Goal: Task Accomplishment & Management: Complete application form

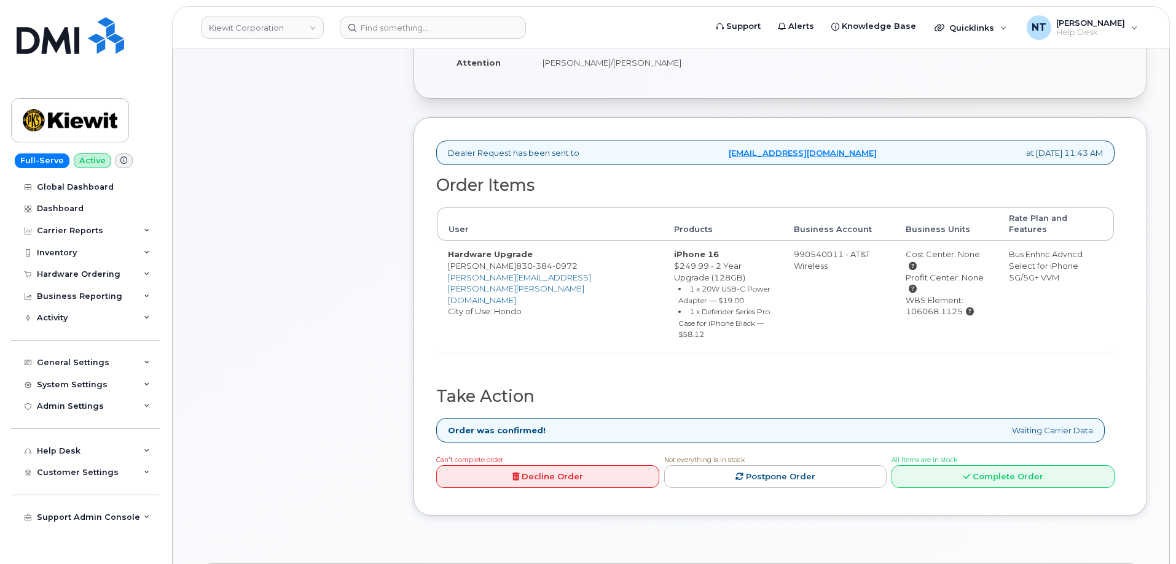
scroll to position [369, 0]
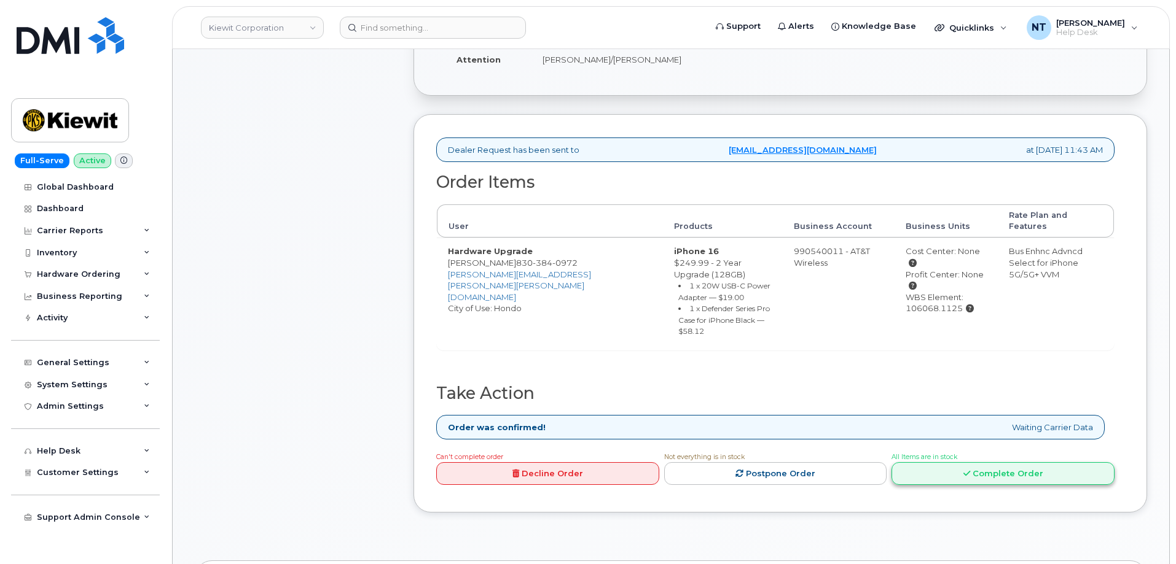
click at [981, 462] on link "Complete Order" at bounding box center [1002, 473] width 223 height 23
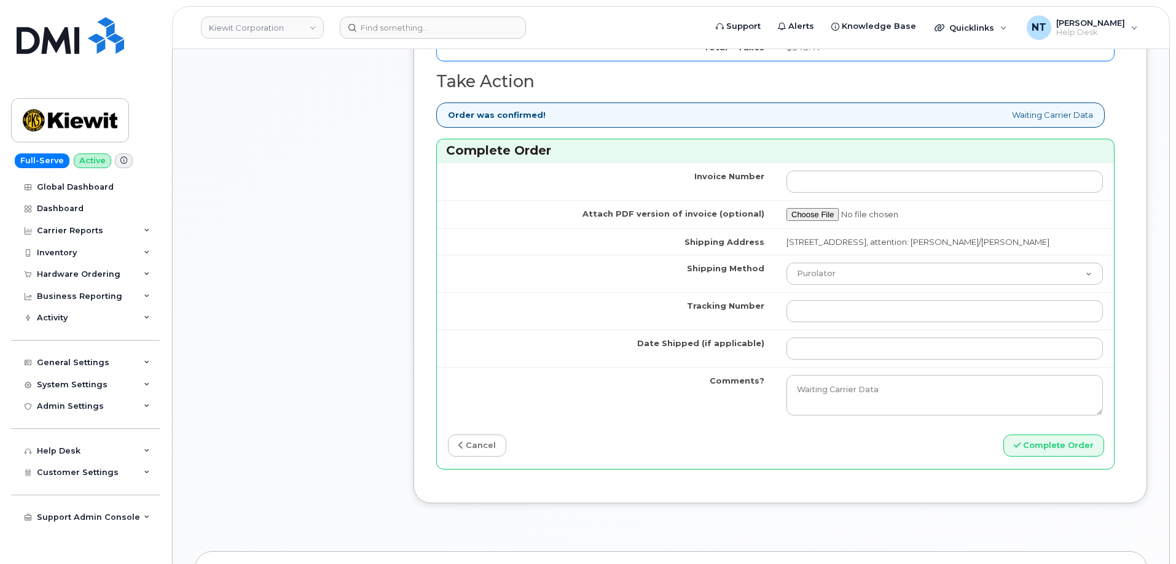
scroll to position [1106, 0]
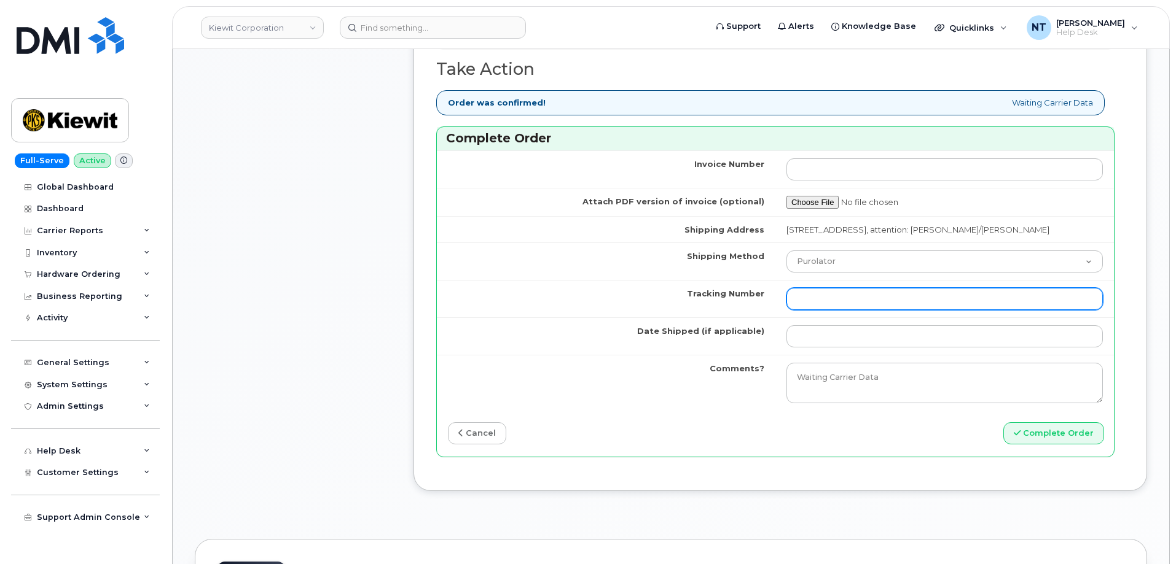
click at [845, 293] on input "Tracking Number" at bounding box center [944, 299] width 316 height 22
paste input "454402421129"
type input "454402421129"
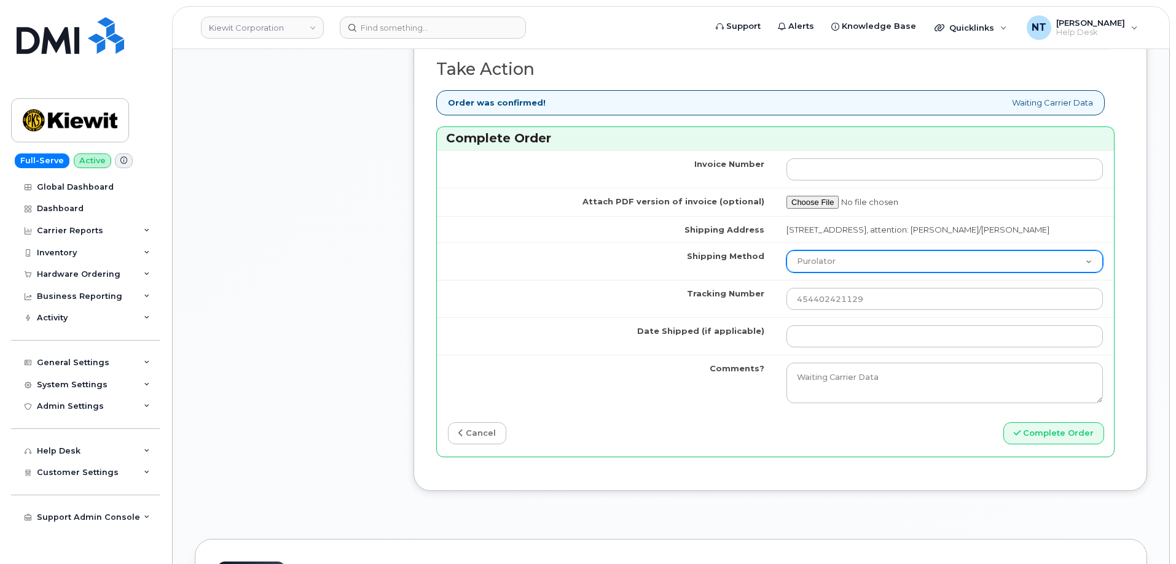
click at [841, 257] on select "Purolator UPS FedEx Canada Post Courier Other Drop Off Pick Up" at bounding box center [944, 262] width 316 height 22
select select "FedEx"
click at [786, 251] on select "Purolator UPS FedEx Canada Post Courier Other Drop Off Pick Up" at bounding box center [944, 262] width 316 height 22
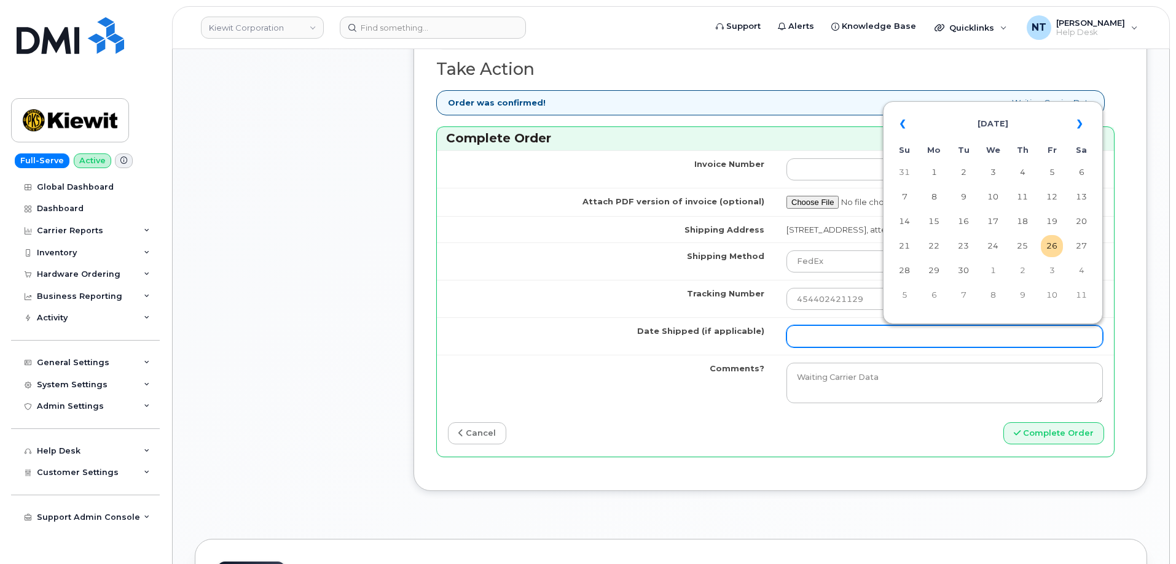
click at [825, 332] on input "Date Shipped (if applicable)" at bounding box center [944, 337] width 316 height 22
click at [1056, 244] on td "26" at bounding box center [1051, 246] width 22 height 22
type input "[DATE]"
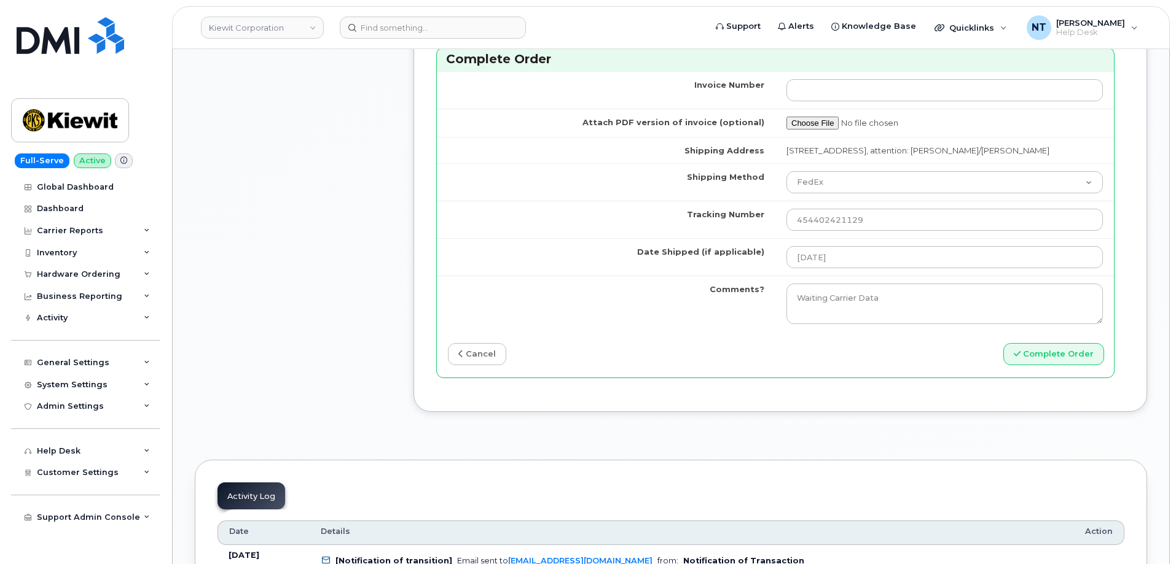
scroll to position [1228, 0]
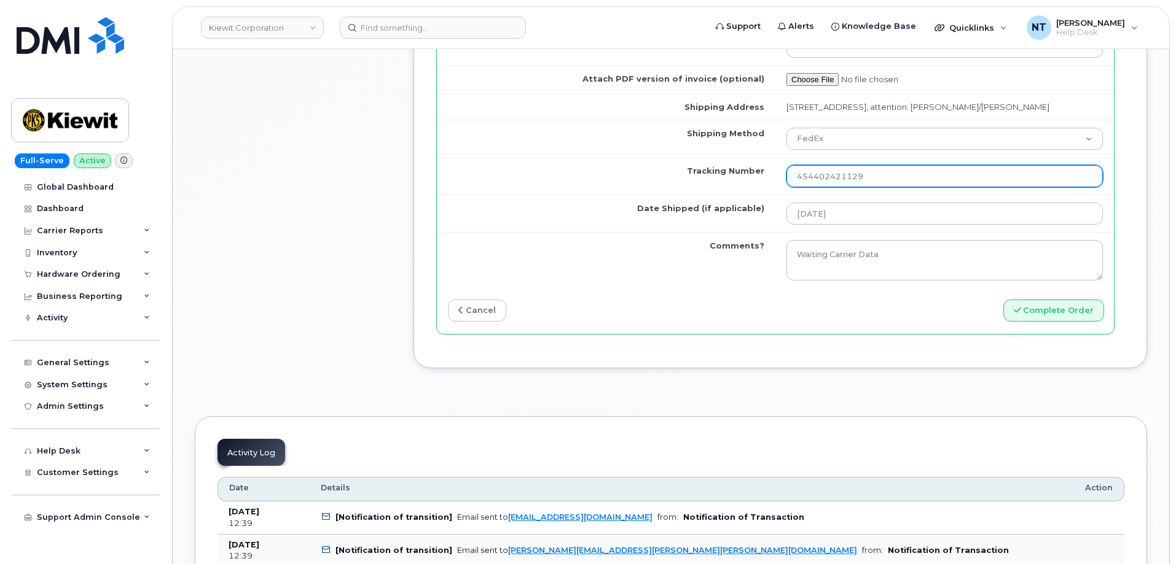
drag, startPoint x: 871, startPoint y: 174, endPoint x: 729, endPoint y: 163, distance: 142.3
click at [729, 163] on tr "Tracking Number 454402421129" at bounding box center [775, 175] width 677 height 37
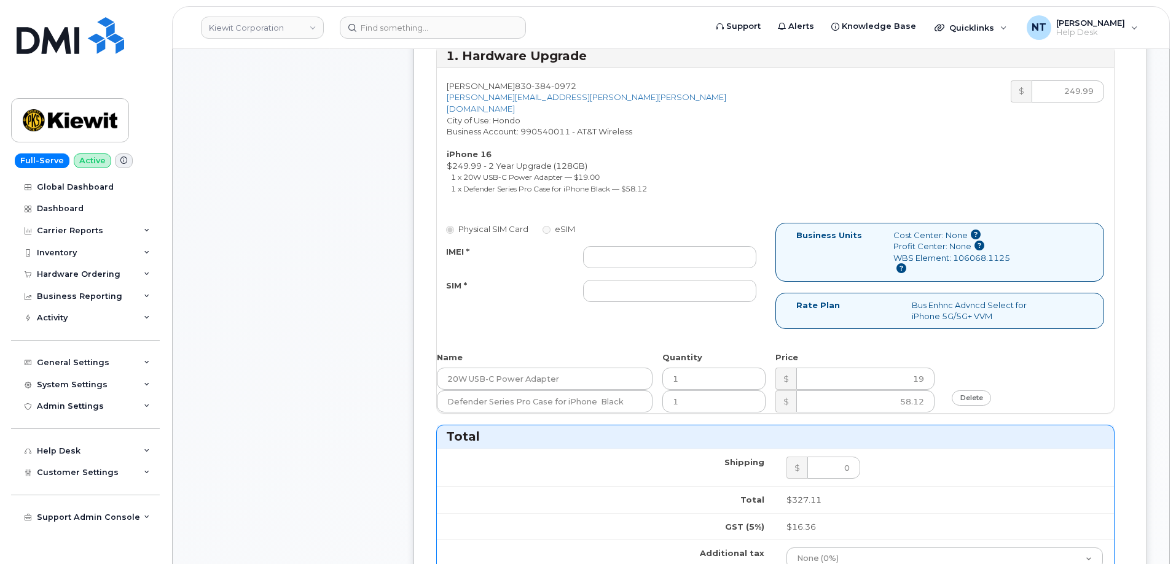
scroll to position [491, 0]
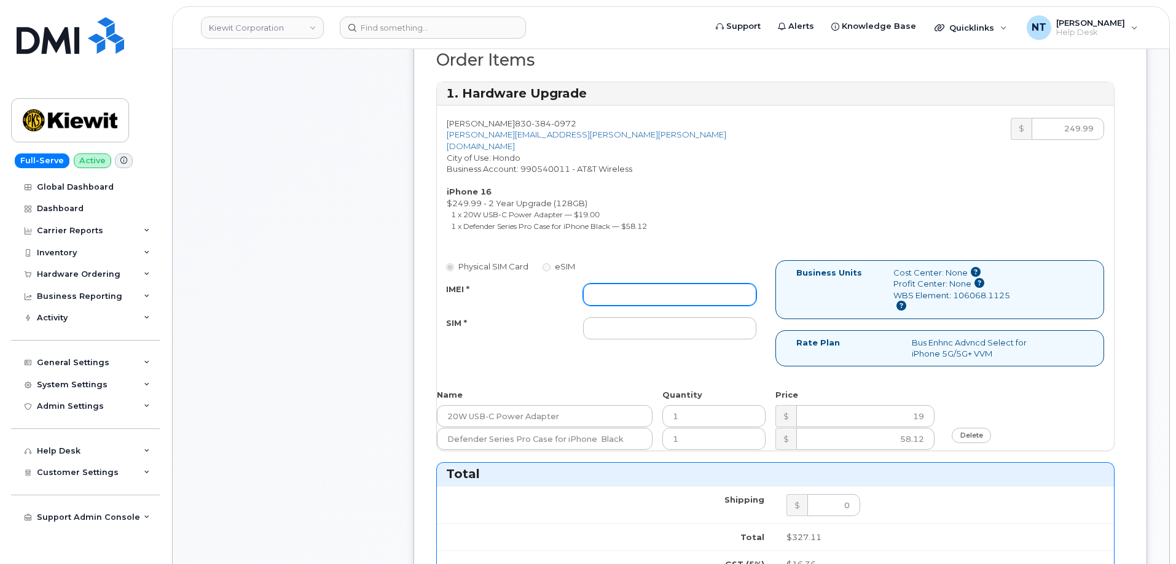
click at [670, 284] on input "IMEI *" at bounding box center [669, 295] width 173 height 22
paste input "350340256911286"
type input "350340256911286"
click at [327, 271] on div "Comments Leave Comment" at bounding box center [293, 436] width 197 height 1376
click at [627, 319] on input "SIM *" at bounding box center [669, 329] width 173 height 22
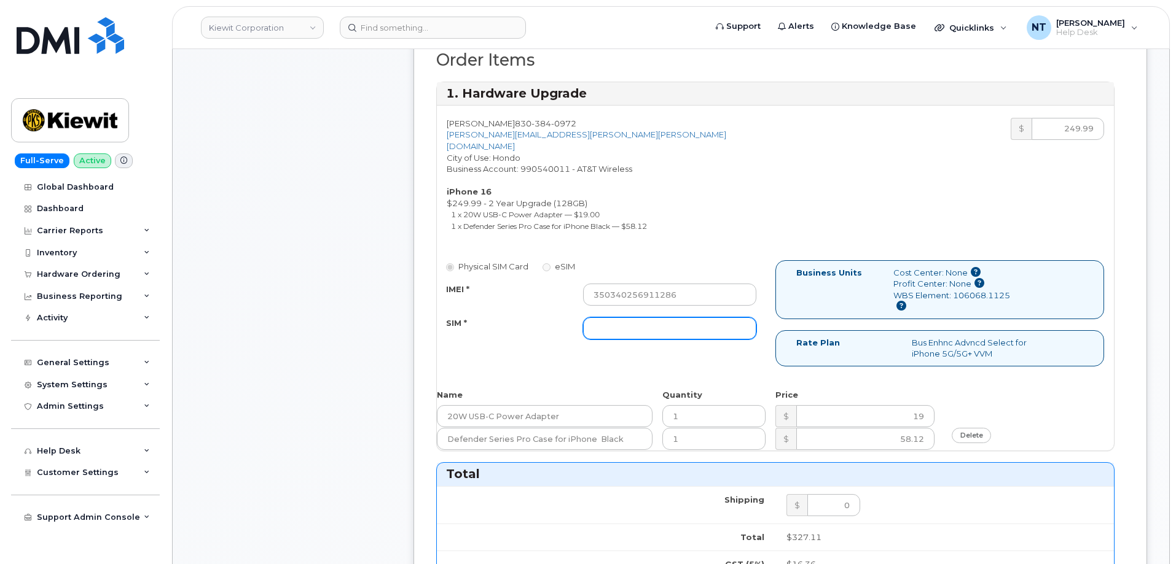
paste input "89049032007408885100204295287694"
type input "89049032007408885100204295287694"
click at [309, 336] on div "Comments Leave Comment" at bounding box center [293, 436] width 197 height 1376
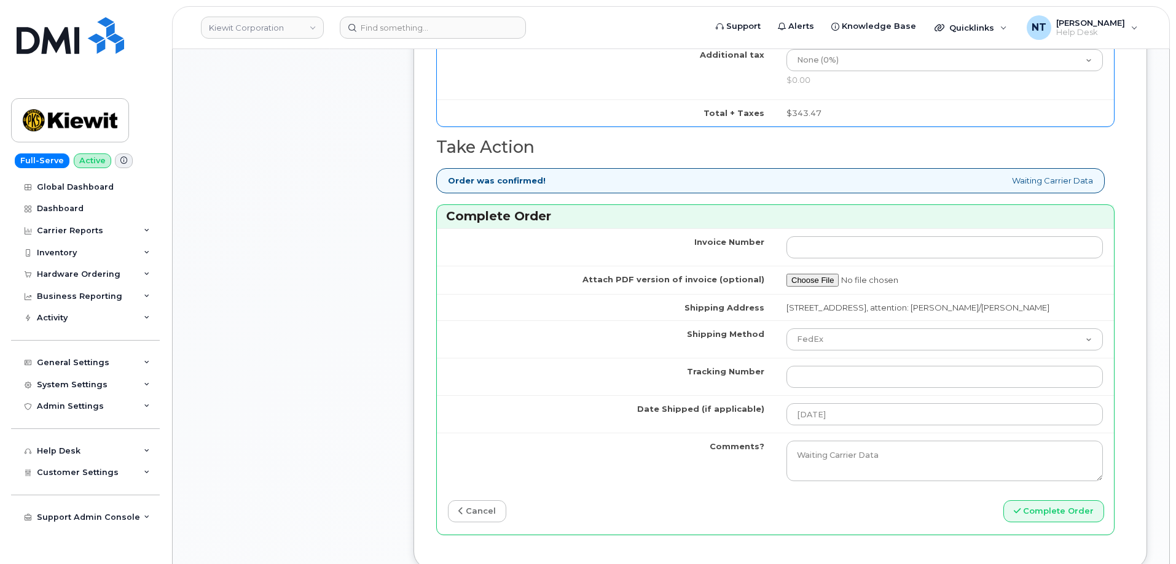
scroll to position [1044, 0]
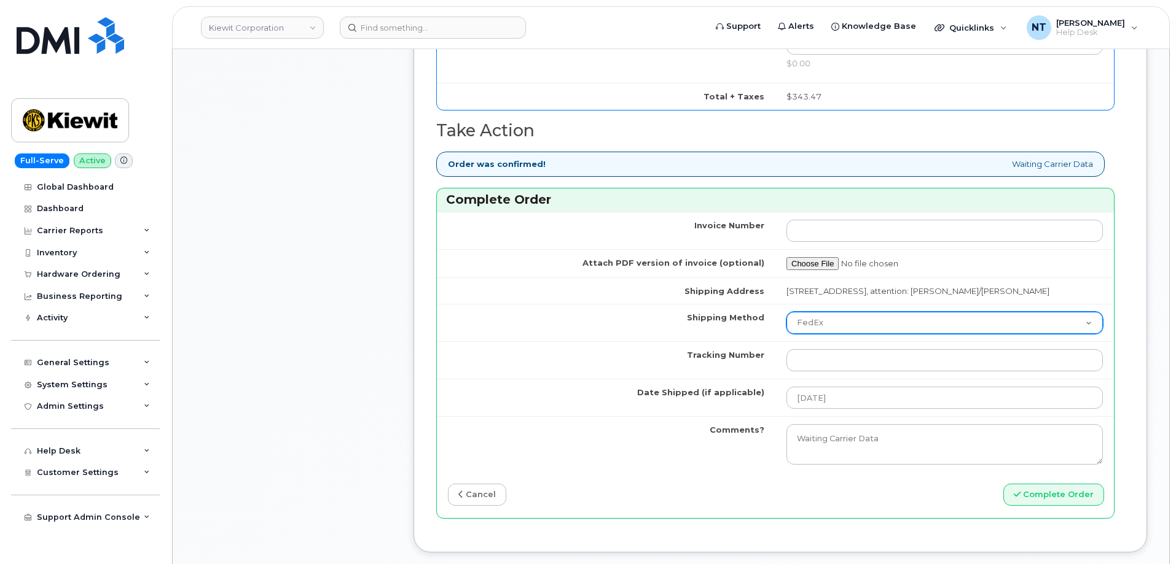
click at [845, 324] on select "Purolator UPS FedEx Canada Post Courier Other Drop Off Pick Up" at bounding box center [944, 323] width 316 height 22
click at [844, 326] on select "Purolator UPS FedEx Canada Post Courier Other Drop Off Pick Up" at bounding box center [944, 323] width 316 height 22
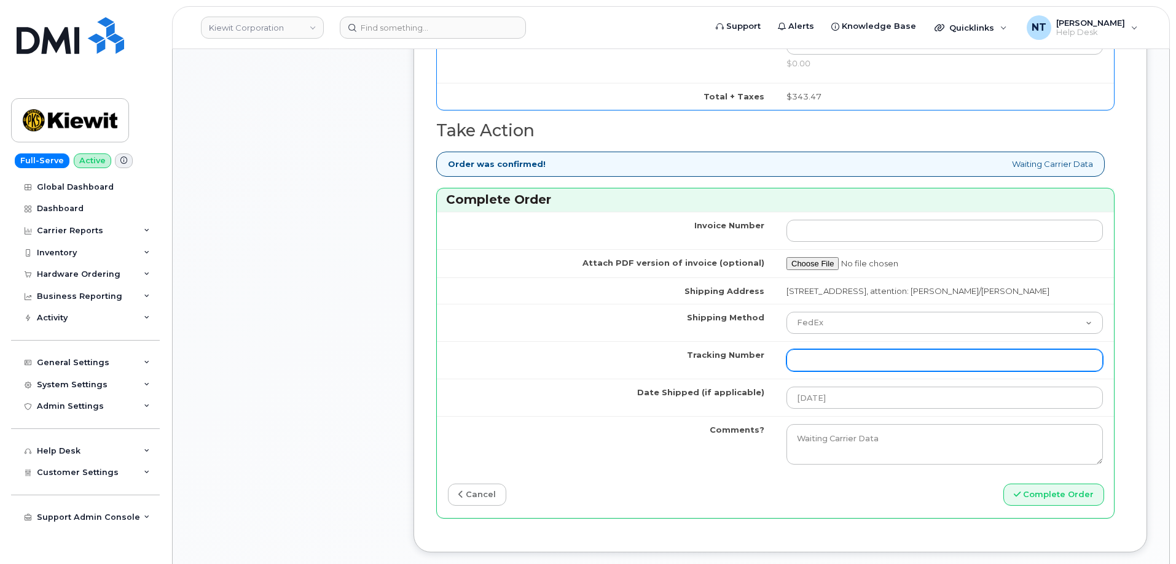
click at [816, 369] on input "Tracking Number" at bounding box center [944, 360] width 316 height 22
paste input "444401119719"
type input "444401119719"
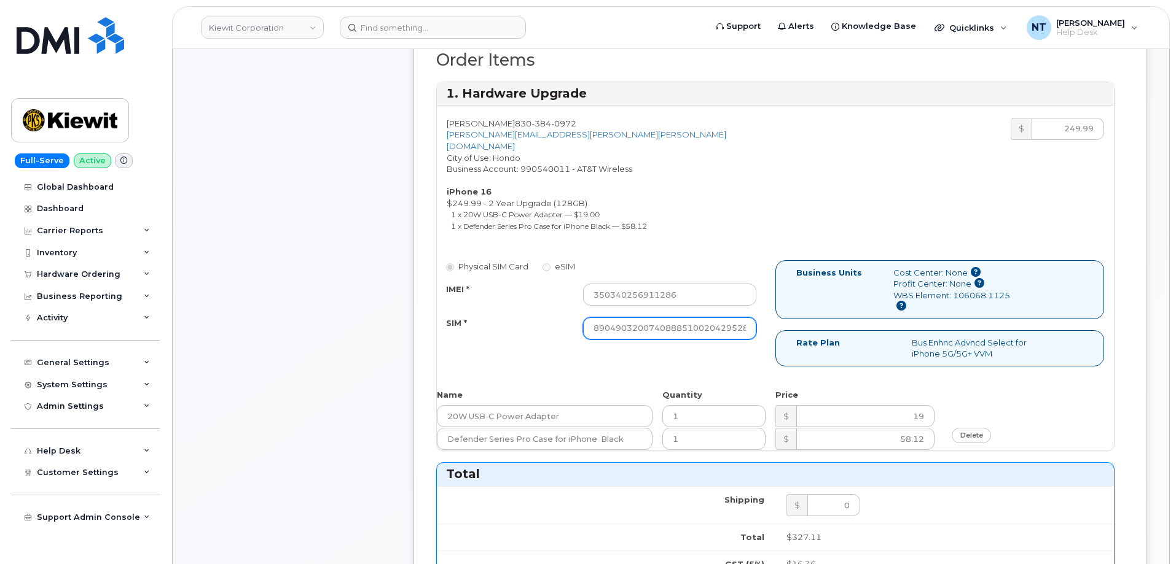
scroll to position [0, 24]
drag, startPoint x: 676, startPoint y: 317, endPoint x: 794, endPoint y: 324, distance: 118.2
click at [794, 324] on div "Physical SIM Card eSIM IMEI * 350340256911286 SIM * 890490320074088851002042952…" at bounding box center [775, 318] width 677 height 117
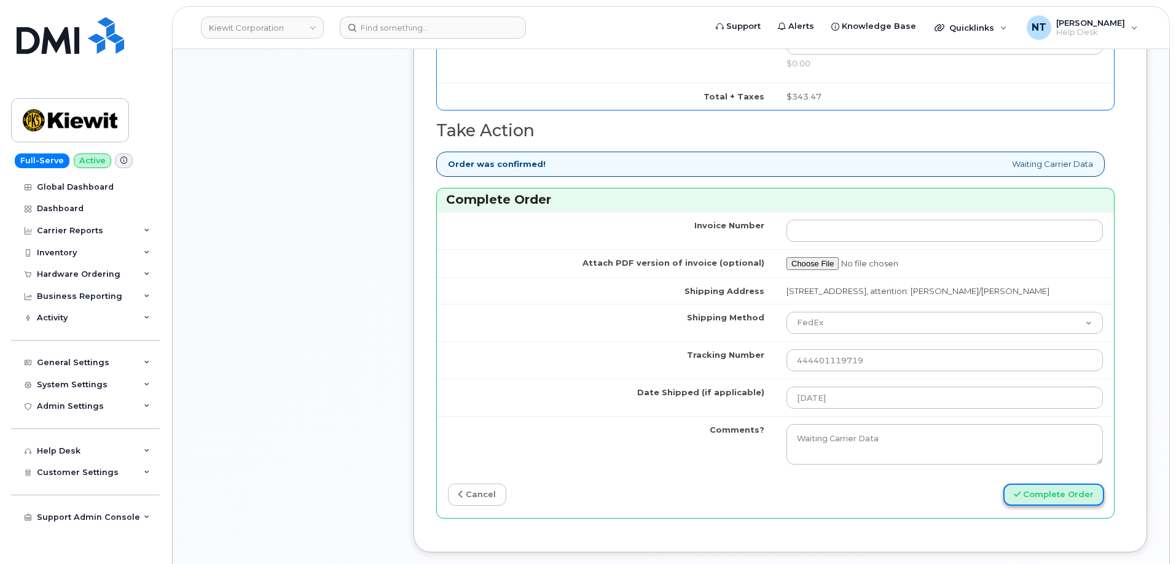
scroll to position [0, 0]
click at [1031, 500] on button "Complete Order" at bounding box center [1053, 495] width 101 height 23
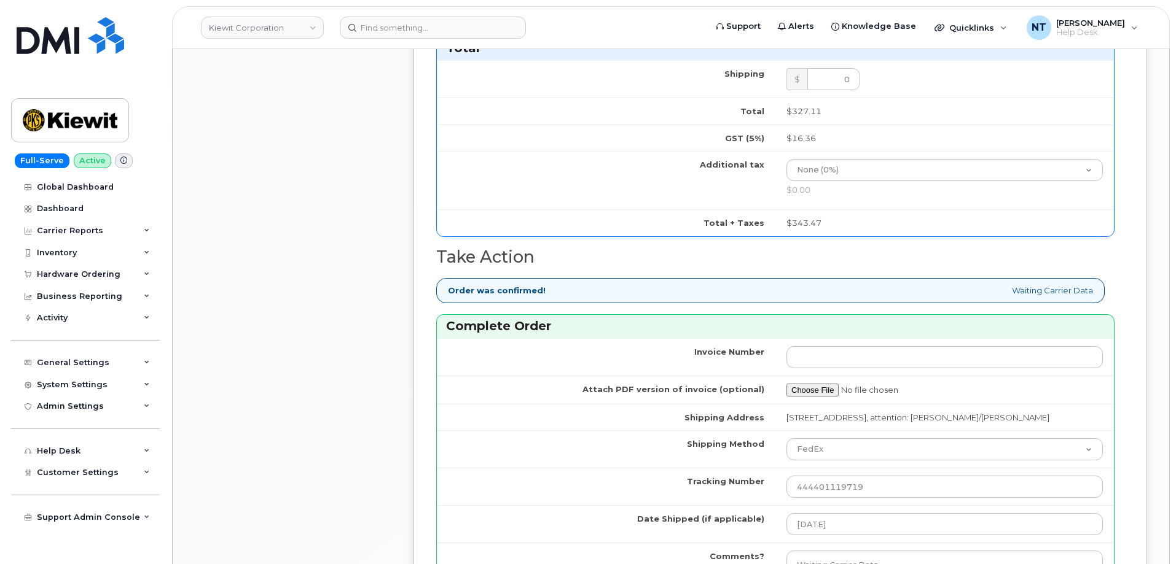
scroll to position [921, 0]
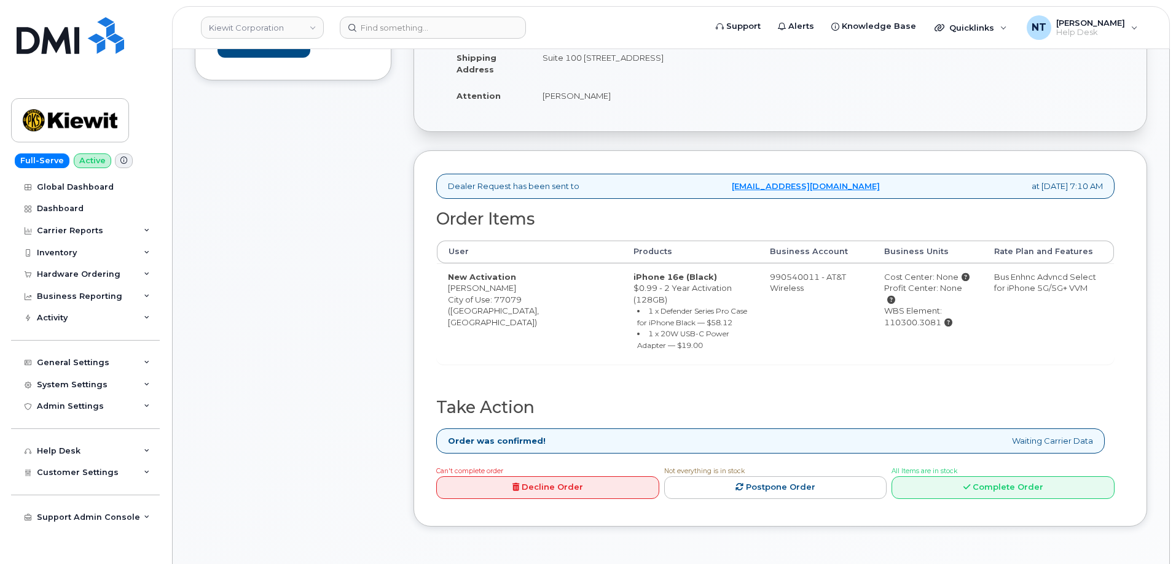
scroll to position [307, 0]
click at [997, 477] on link "Complete Order" at bounding box center [1002, 486] width 223 height 23
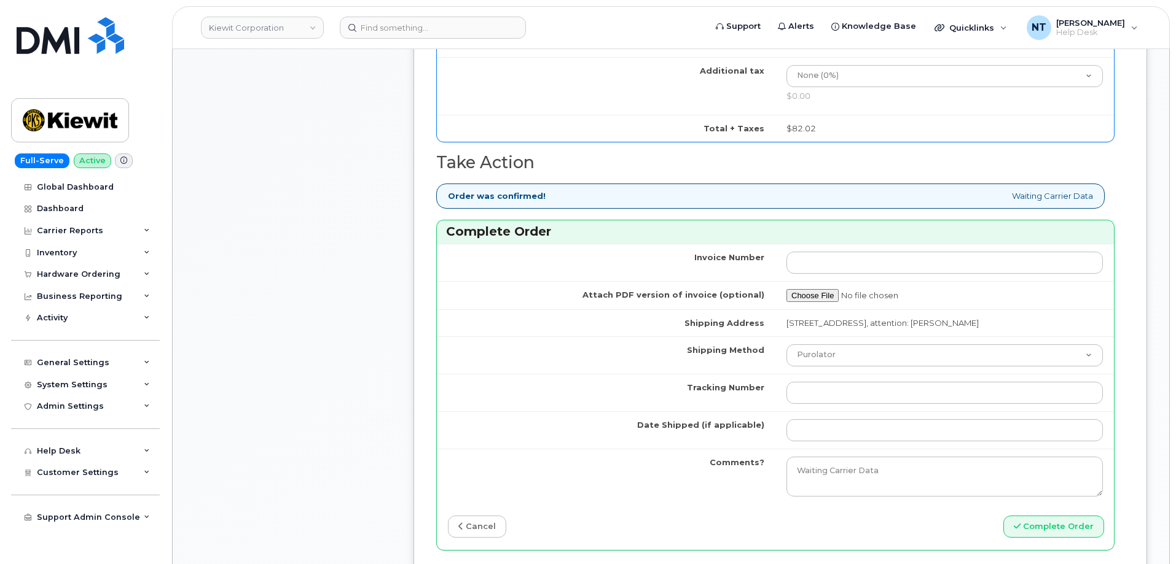
scroll to position [1044, 0]
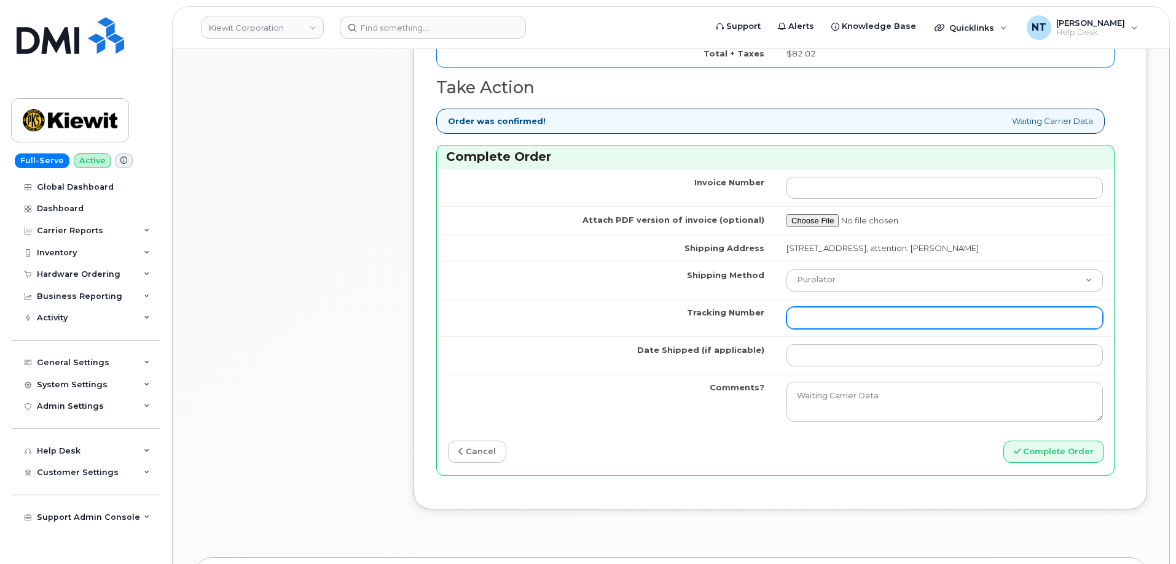
click at [819, 328] on input "Tracking Number" at bounding box center [944, 318] width 316 height 22
paste input "444401119730"
type input "444401119730"
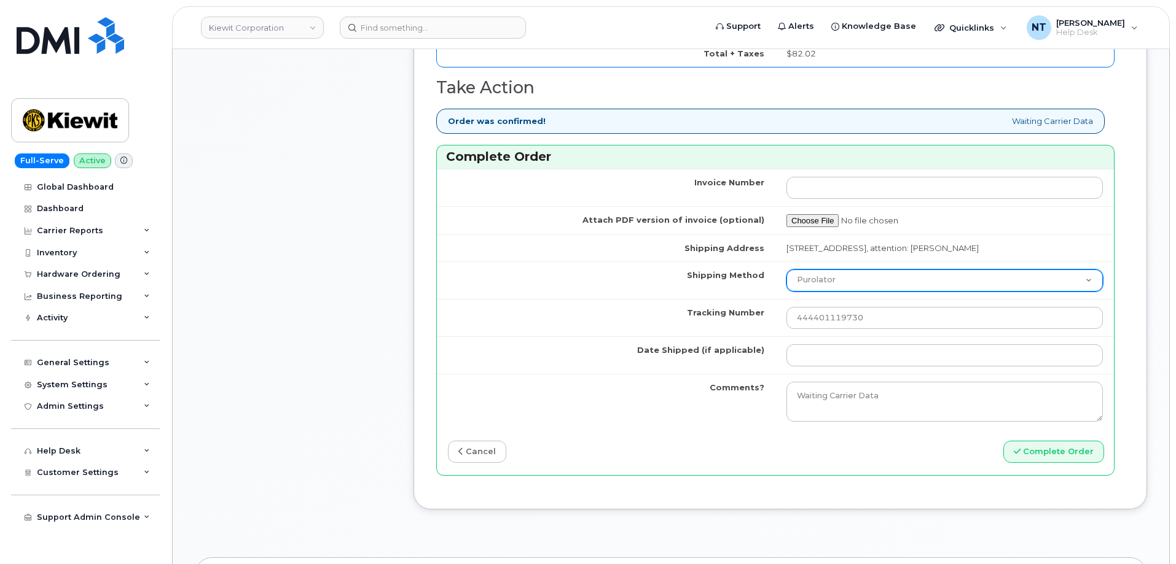
click at [837, 289] on select "Purolator UPS FedEx Canada Post Courier Other Drop Off Pick Up" at bounding box center [944, 281] width 316 height 22
select select "FedEx"
click at [786, 281] on select "Purolator UPS FedEx Canada Post Courier Other Drop Off Pick Up" at bounding box center [944, 281] width 316 height 22
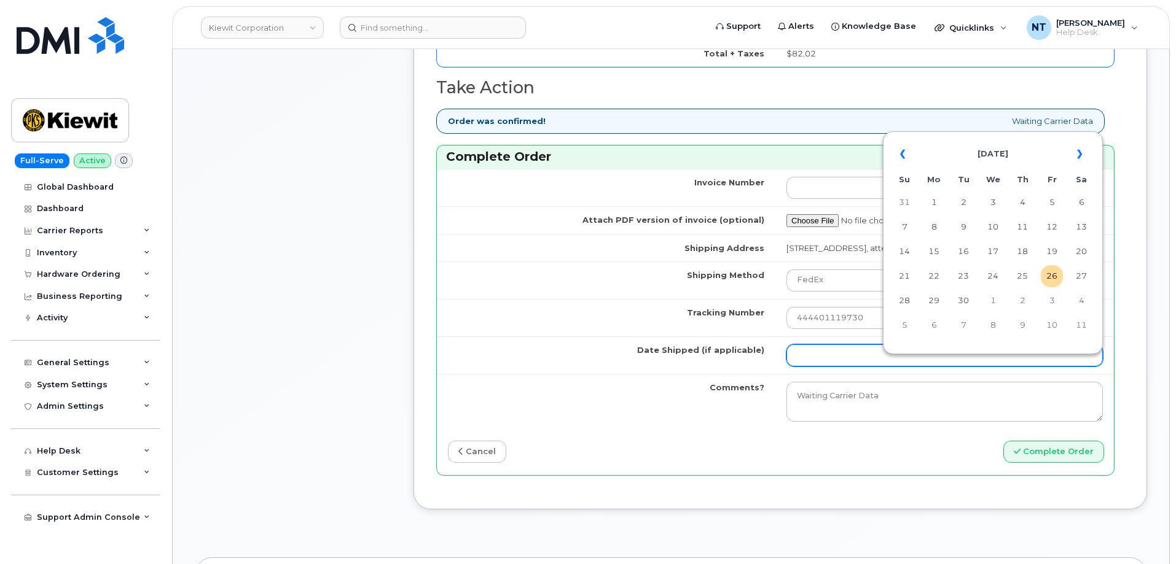
click at [834, 361] on input "Date Shipped (if applicable)" at bounding box center [944, 356] width 316 height 22
click at [1054, 279] on td "26" at bounding box center [1051, 276] width 22 height 22
type input "[DATE]"
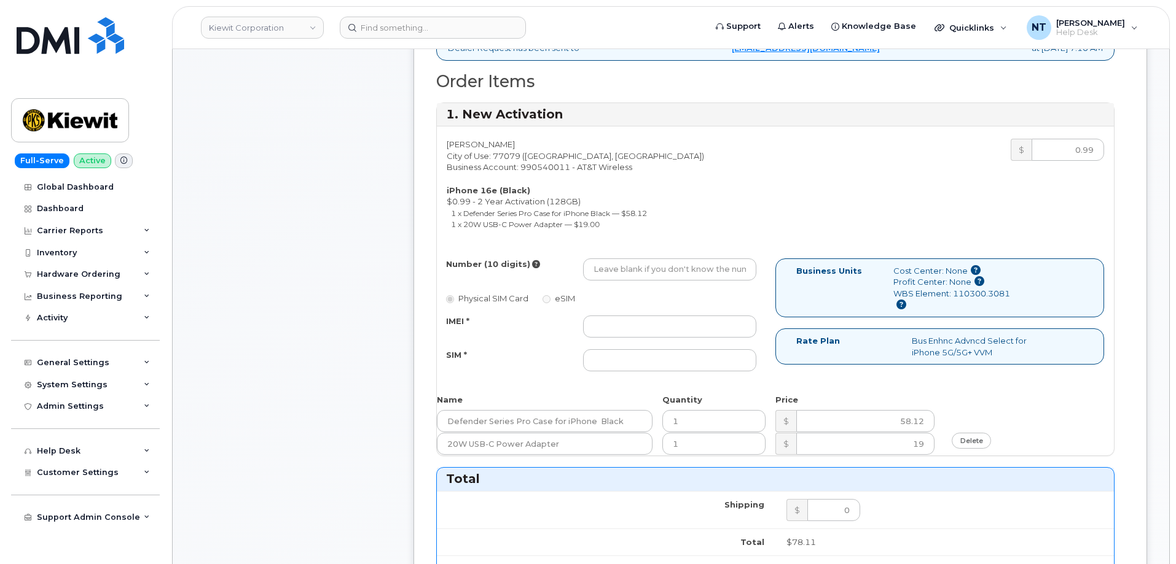
scroll to position [430, 0]
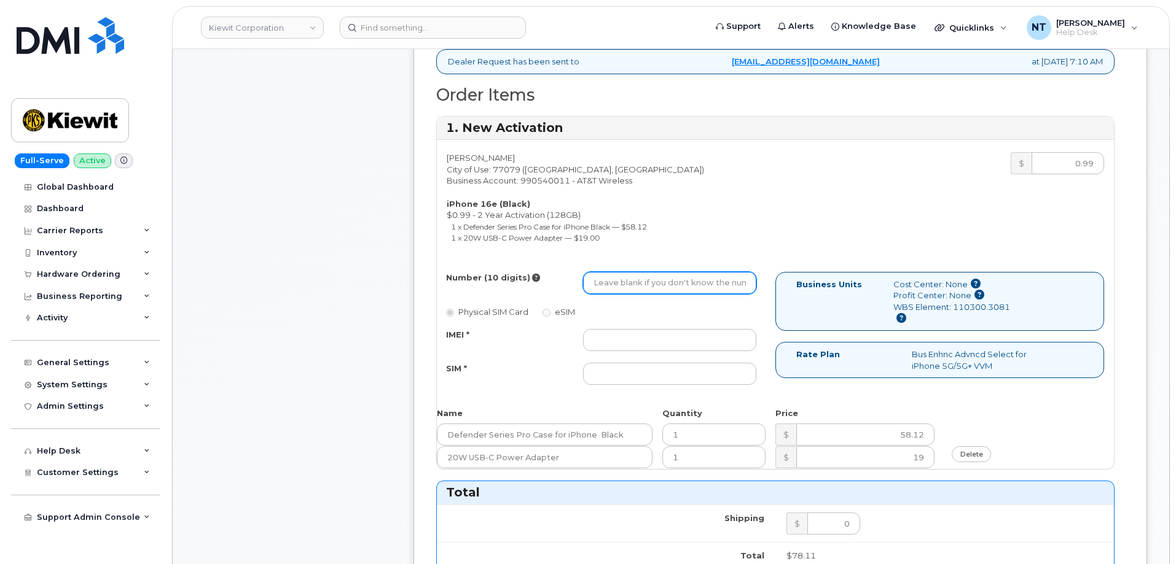
click at [639, 278] on input "Number (10 digits)" at bounding box center [669, 283] width 173 height 22
paste input "346-535-5294"
click at [631, 284] on input "346-535-5294" at bounding box center [669, 283] width 173 height 22
drag, startPoint x: 610, startPoint y: 284, endPoint x: 625, endPoint y: 289, distance: 15.9
click at [625, 289] on input "3465355294" at bounding box center [669, 283] width 173 height 22
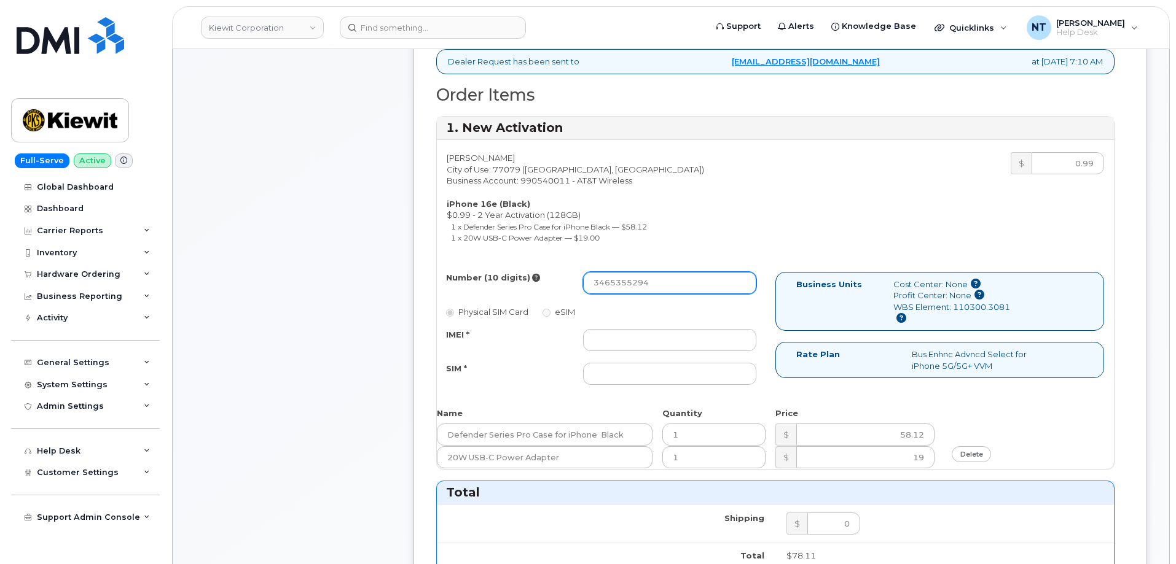
type input "3465355294"
click at [631, 351] on div "IMEI * SIM *" at bounding box center [601, 357] width 329 height 56
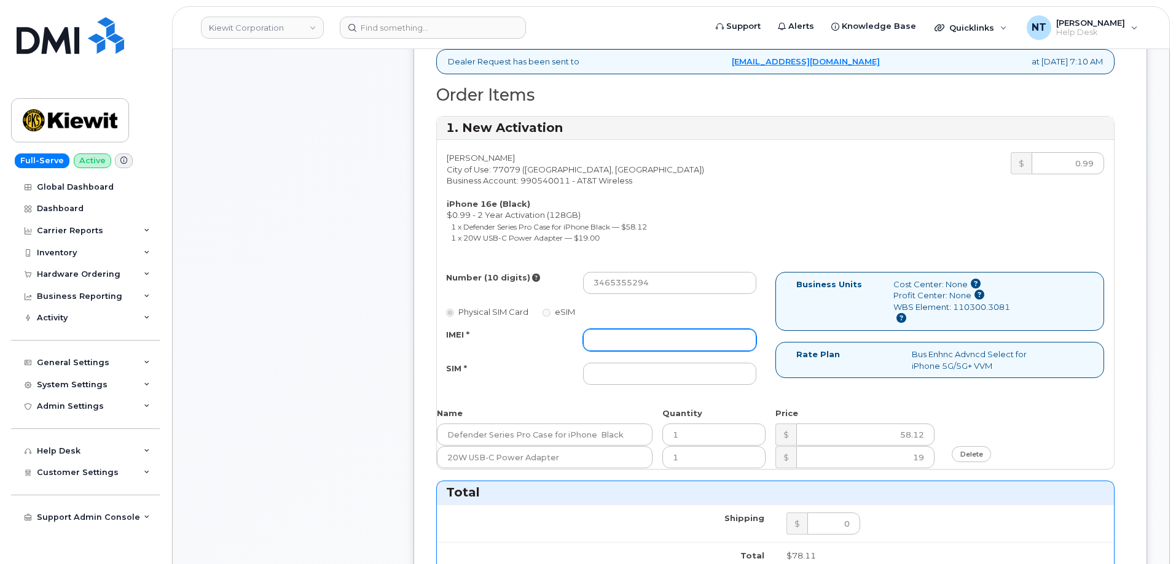
click at [626, 341] on input "IMEI *" at bounding box center [669, 340] width 173 height 22
paste input "352515981047534"
type input "352515981047534"
click at [318, 335] on div "Comments Leave Comment" at bounding box center [293, 475] width 197 height 1333
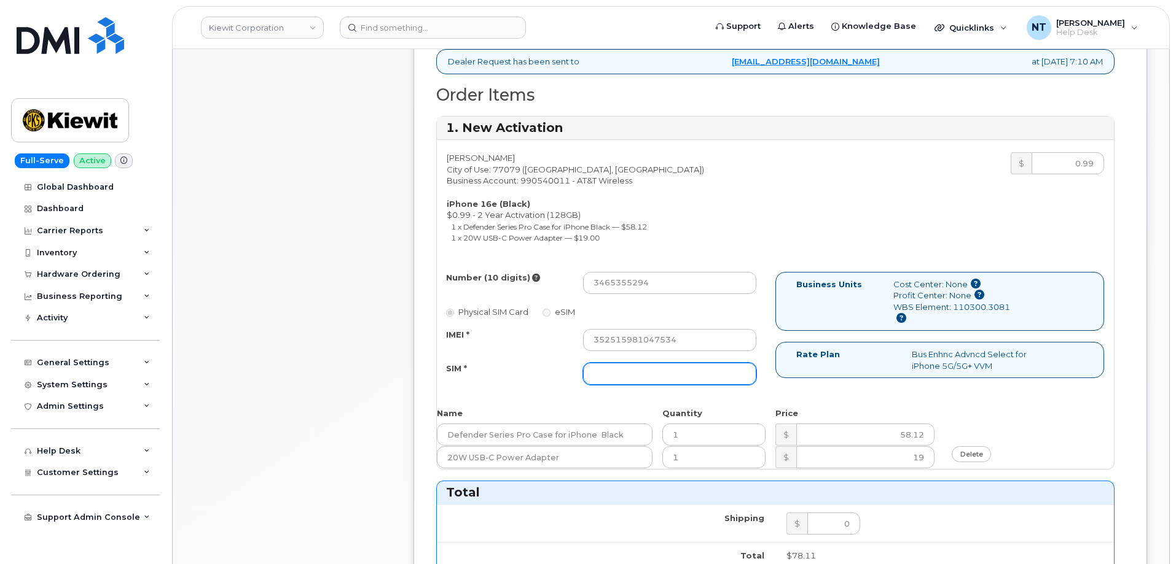
click at [632, 373] on input "SIM *" at bounding box center [669, 374] width 173 height 22
paste input "89043052010008889625010760501796"
type input "89043052010008889625010760501796"
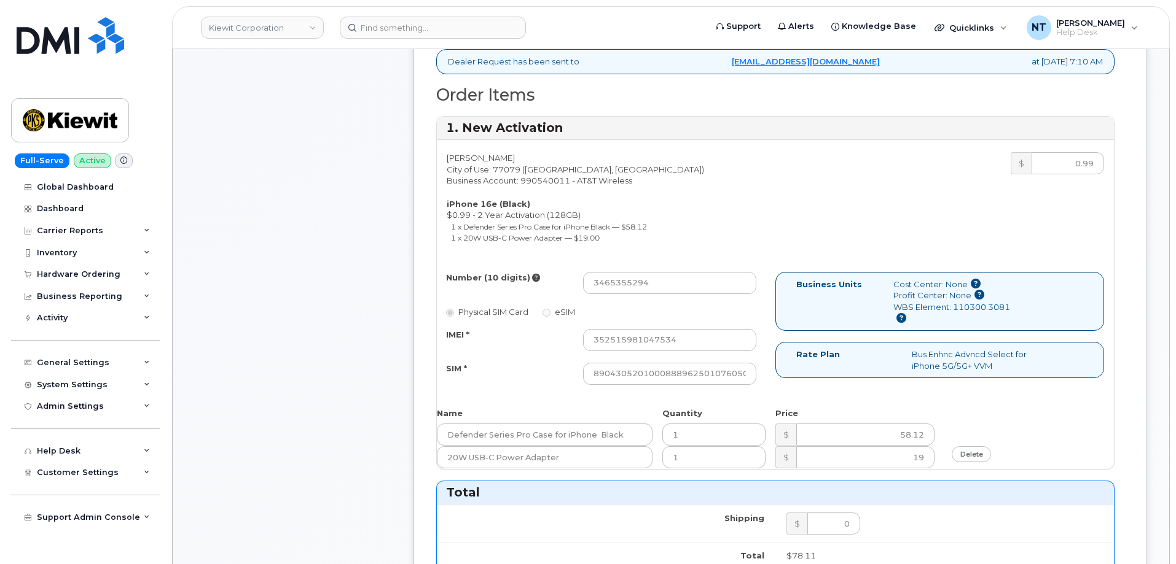
click at [381, 346] on div "Comments Leave Comment" at bounding box center [293, 475] width 197 height 1333
drag, startPoint x: 605, startPoint y: 367, endPoint x: 786, endPoint y: 384, distance: 181.4
click at [786, 384] on div "Number (10 digits) 3465355294 Physical SIM Card eSIM IMEI * 352515981047534 SIM…" at bounding box center [775, 334] width 677 height 124
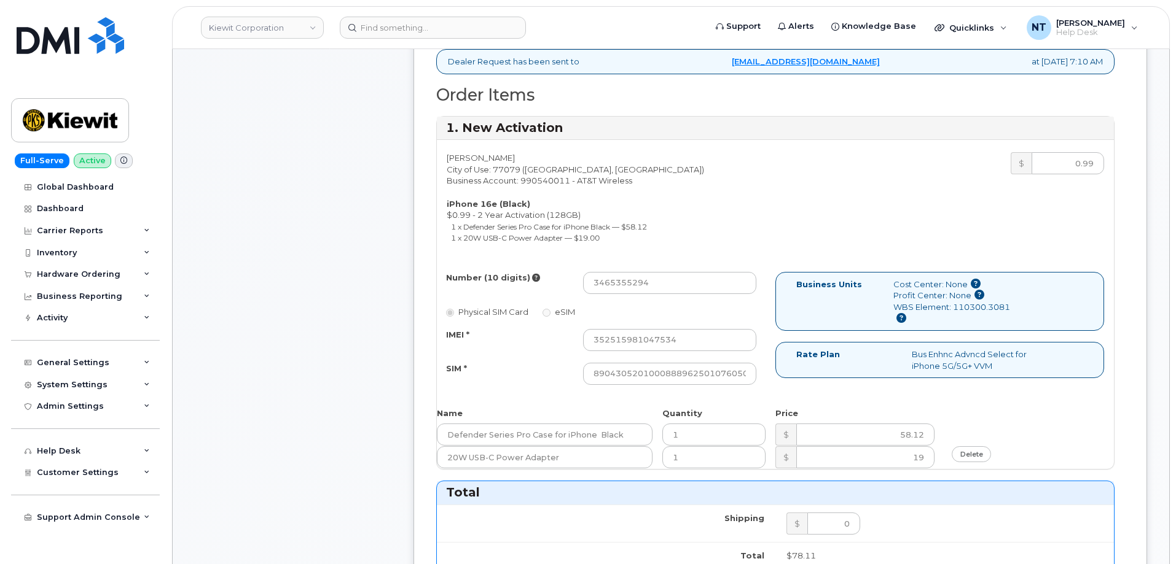
click at [773, 388] on div "Number (10 digits) 3465355294 Physical SIM Card eSIM IMEI * 352515981047534 SIM…" at bounding box center [606, 334] width 338 height 124
drag, startPoint x: 611, startPoint y: 286, endPoint x: 625, endPoint y: 291, distance: 14.2
click at [625, 291] on input "3465355294" at bounding box center [669, 283] width 173 height 22
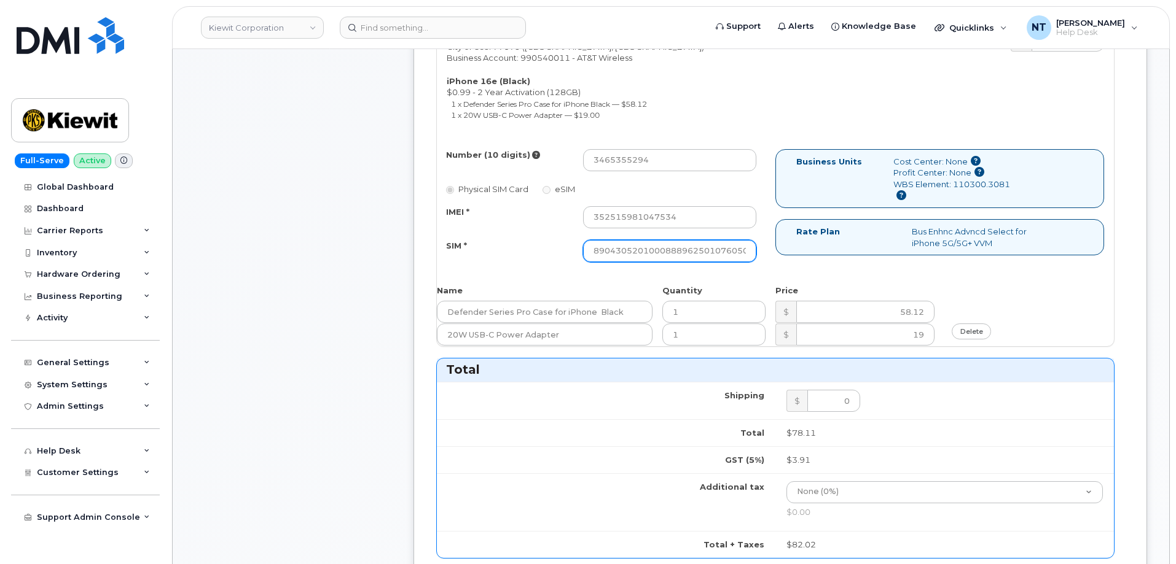
scroll to position [0, 24]
drag, startPoint x: 685, startPoint y: 250, endPoint x: 778, endPoint y: 263, distance: 94.3
click at [778, 263] on div "Number (10 digits) 3465355294 Physical SIM Card eSIM IMEI * 352515981047534 SIM…" at bounding box center [775, 211] width 677 height 124
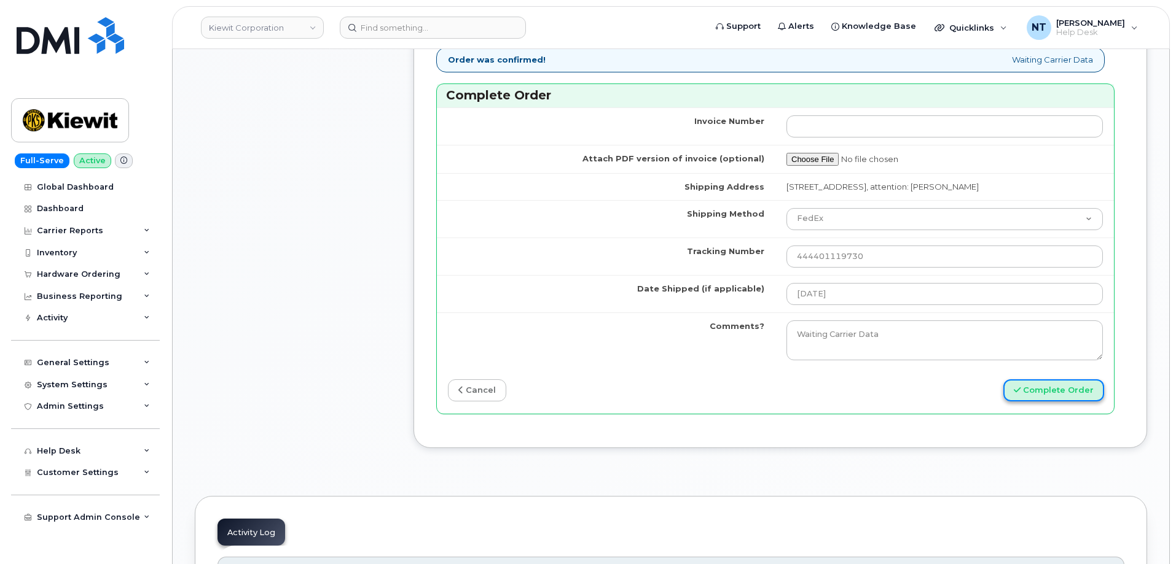
scroll to position [0, 0]
drag, startPoint x: 1046, startPoint y: 406, endPoint x: 370, endPoint y: 274, distance: 688.4
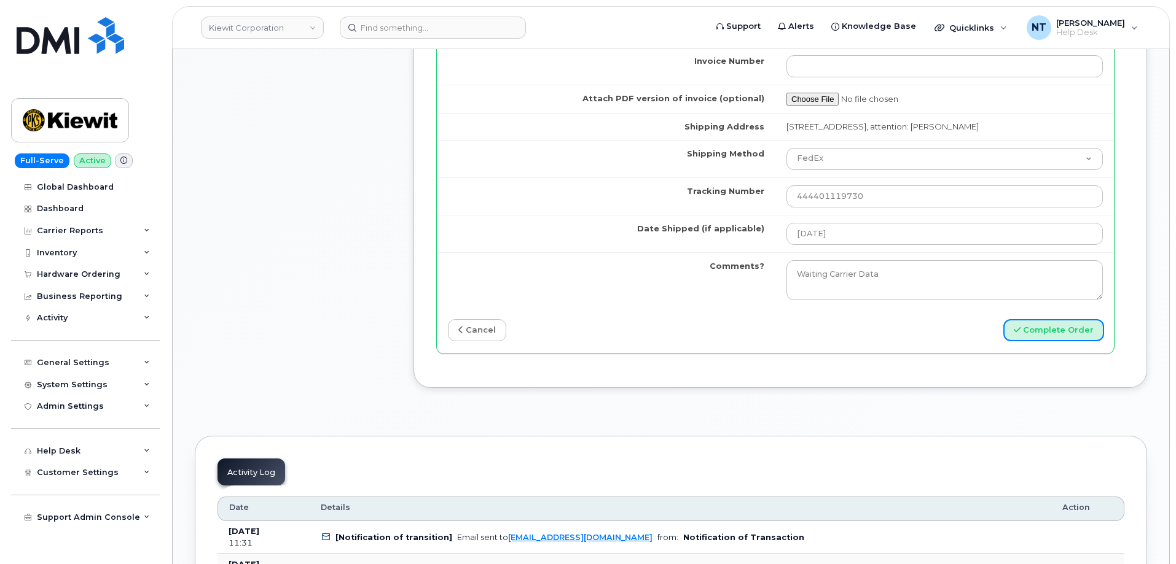
scroll to position [1167, 0]
click at [1040, 341] on button "Complete Order" at bounding box center [1053, 329] width 101 height 23
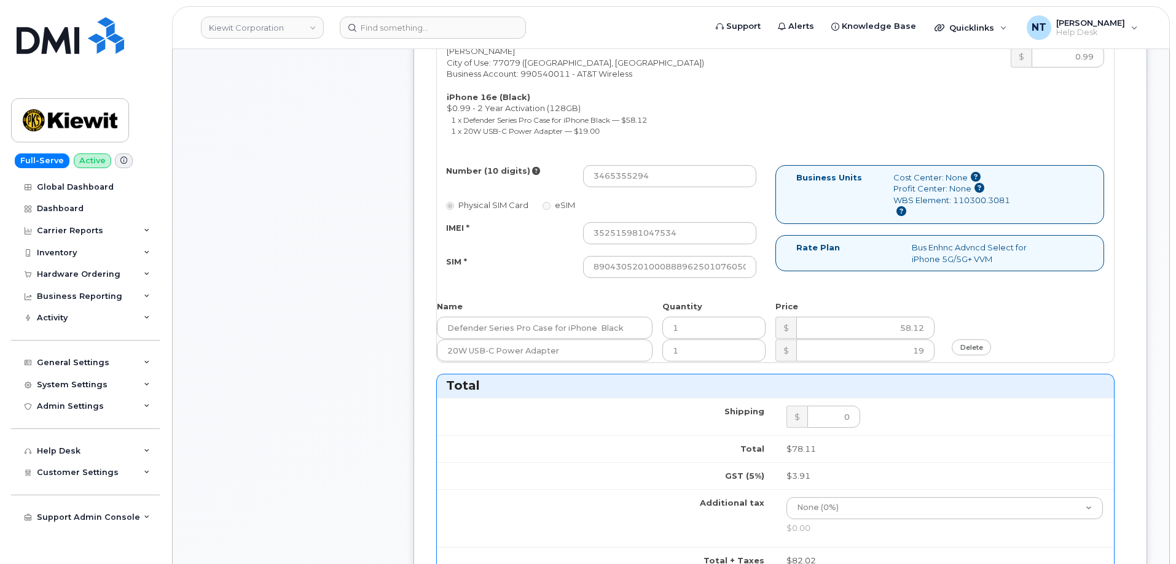
scroll to position [676, 0]
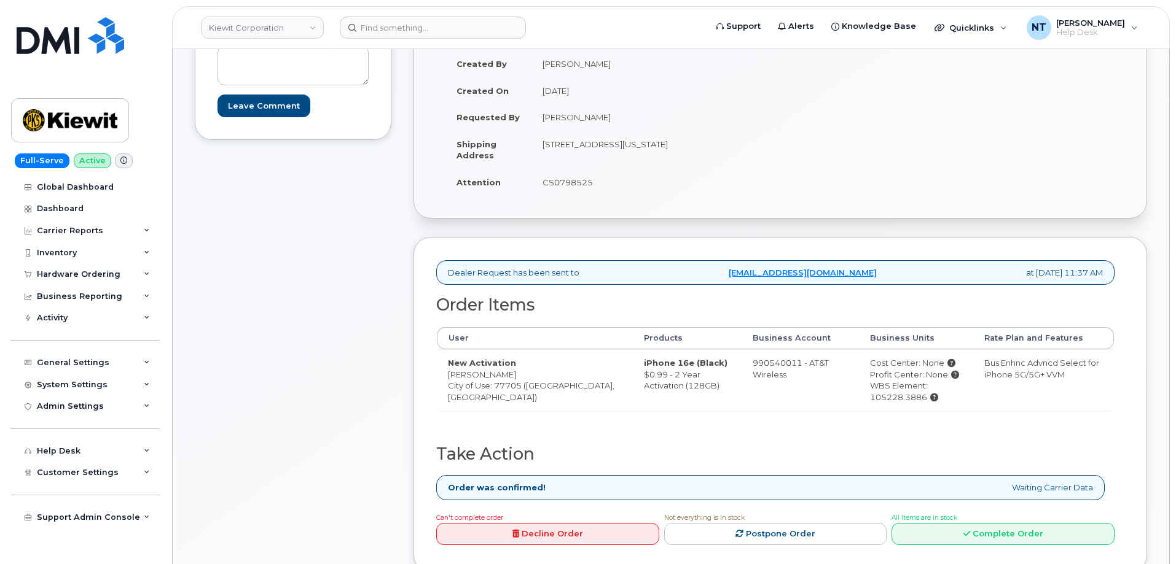
scroll to position [430, 0]
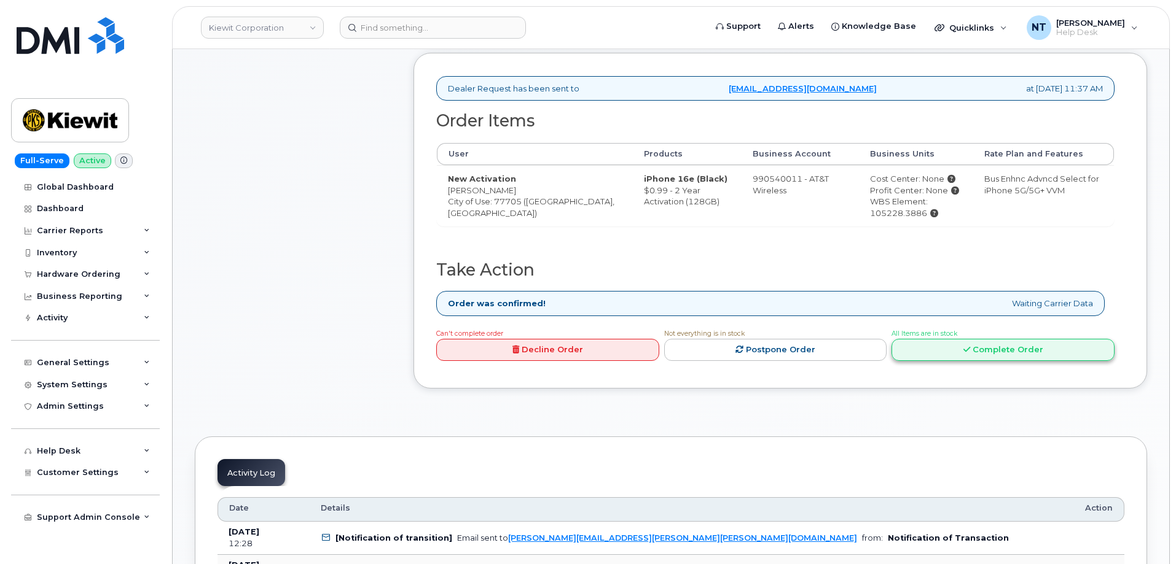
click at [971, 351] on link "Complete Order" at bounding box center [1002, 350] width 223 height 23
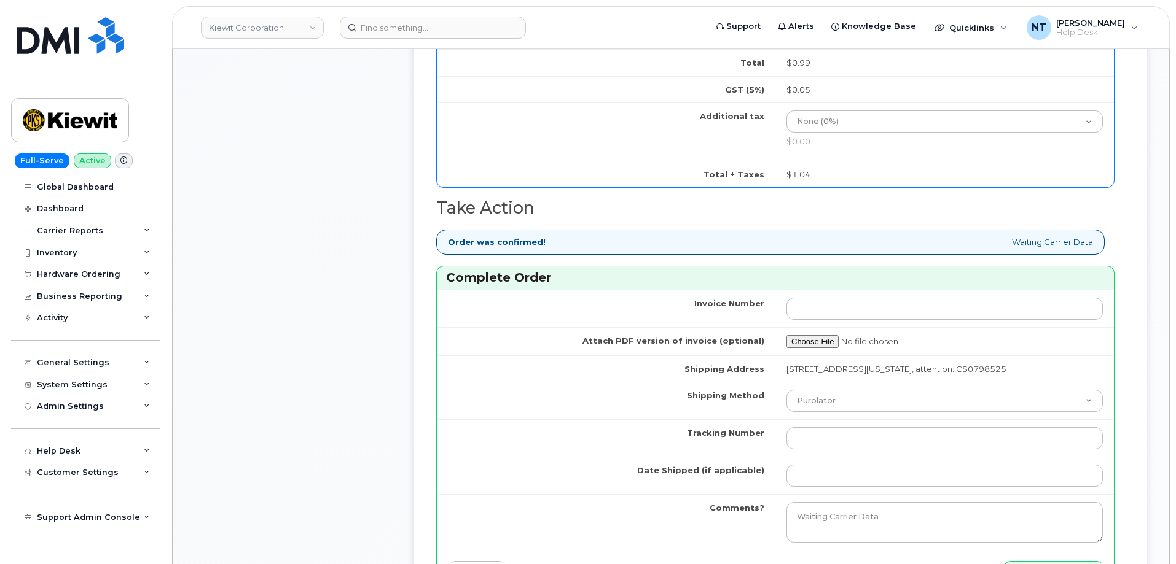
scroll to position [1106, 0]
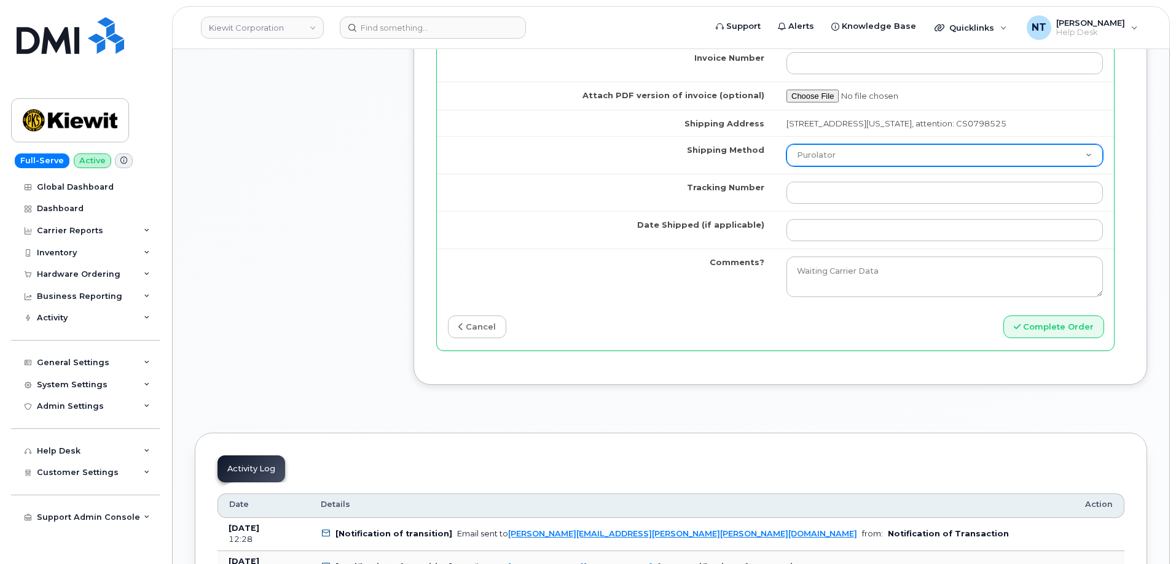
click at [875, 162] on select "Purolator UPS FedEx Canada Post Courier Other Drop Off Pick Up" at bounding box center [944, 155] width 316 height 22
select select "FedEx"
click at [786, 155] on select "Purolator UPS FedEx Canada Post Courier Other Drop Off Pick Up" at bounding box center [944, 155] width 316 height 22
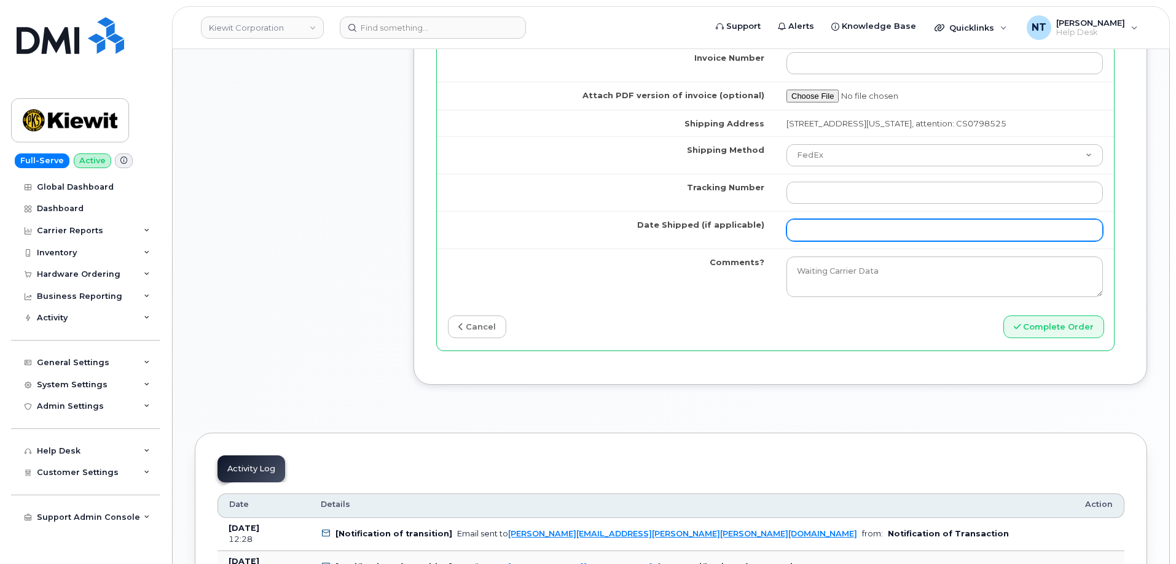
click at [819, 241] on input "Date Shipped (if applicable)" at bounding box center [944, 230] width 316 height 22
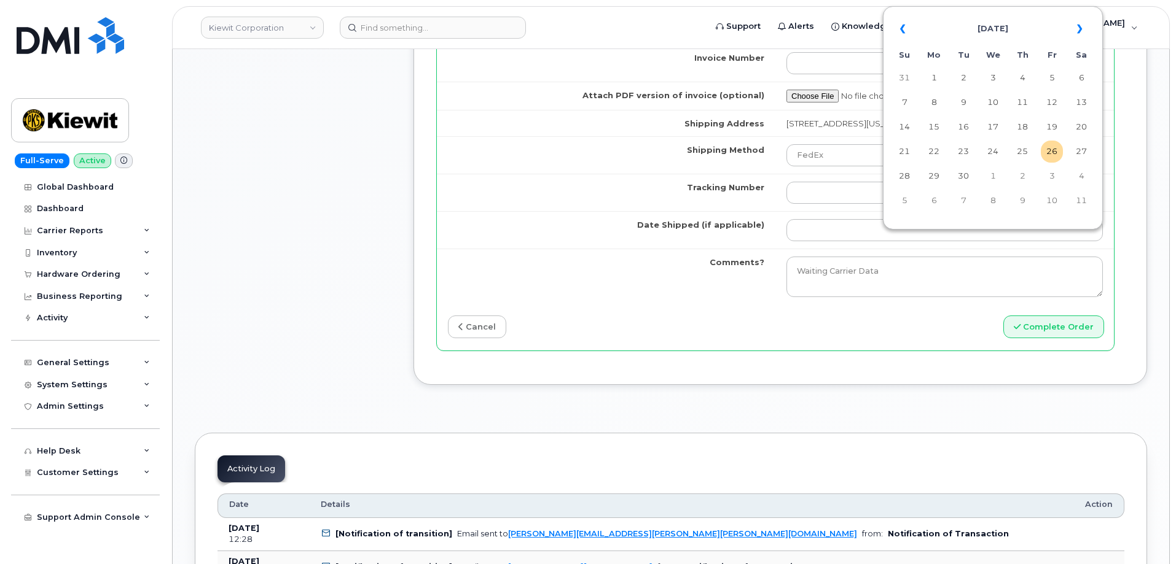
drag, startPoint x: 1047, startPoint y: 151, endPoint x: 1034, endPoint y: 151, distance: 12.9
click at [1047, 151] on td "26" at bounding box center [1051, 152] width 22 height 22
type input "[DATE]"
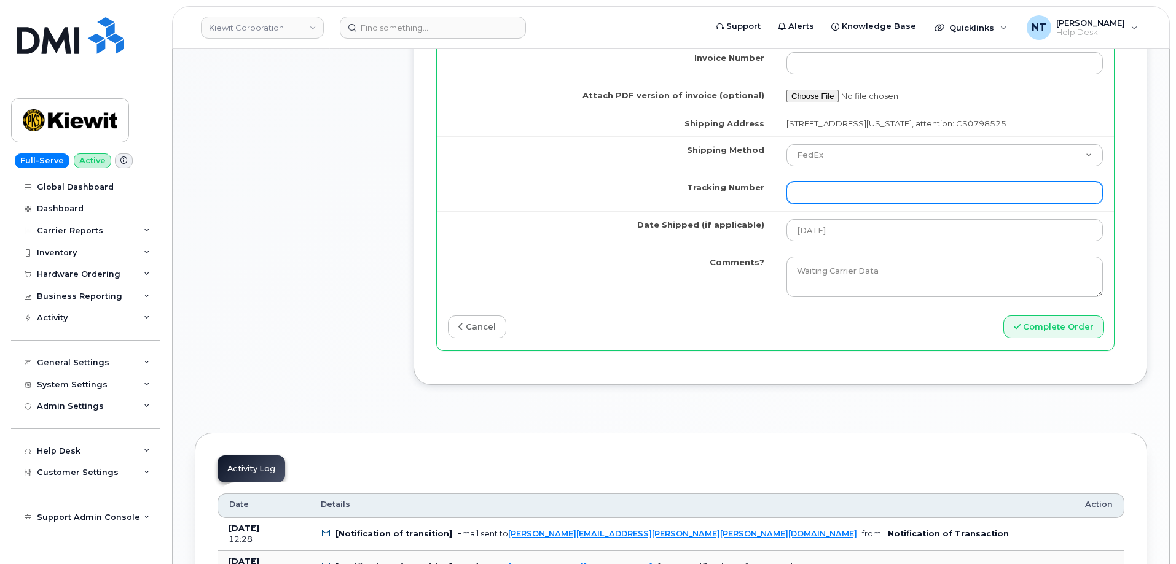
click at [841, 204] on input "Tracking Number" at bounding box center [944, 193] width 316 height 22
paste input "357612111455581"
type input "357612111455581"
drag, startPoint x: 905, startPoint y: 205, endPoint x: 583, endPoint y: 208, distance: 322.5
click at [583, 208] on tr "Tracking Number 357612111455581" at bounding box center [775, 192] width 677 height 37
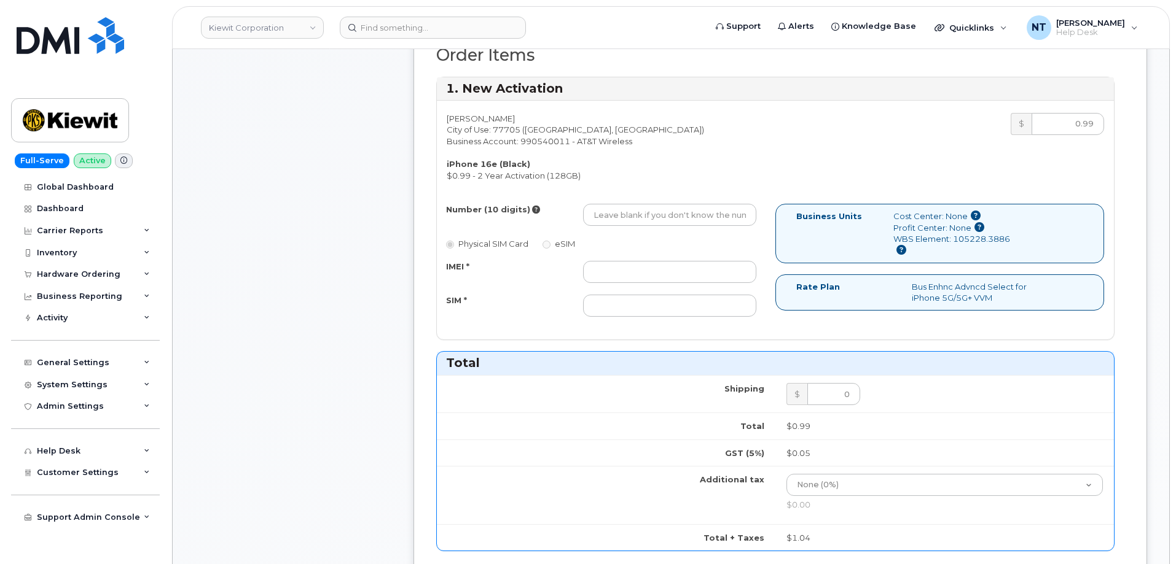
scroll to position [491, 0]
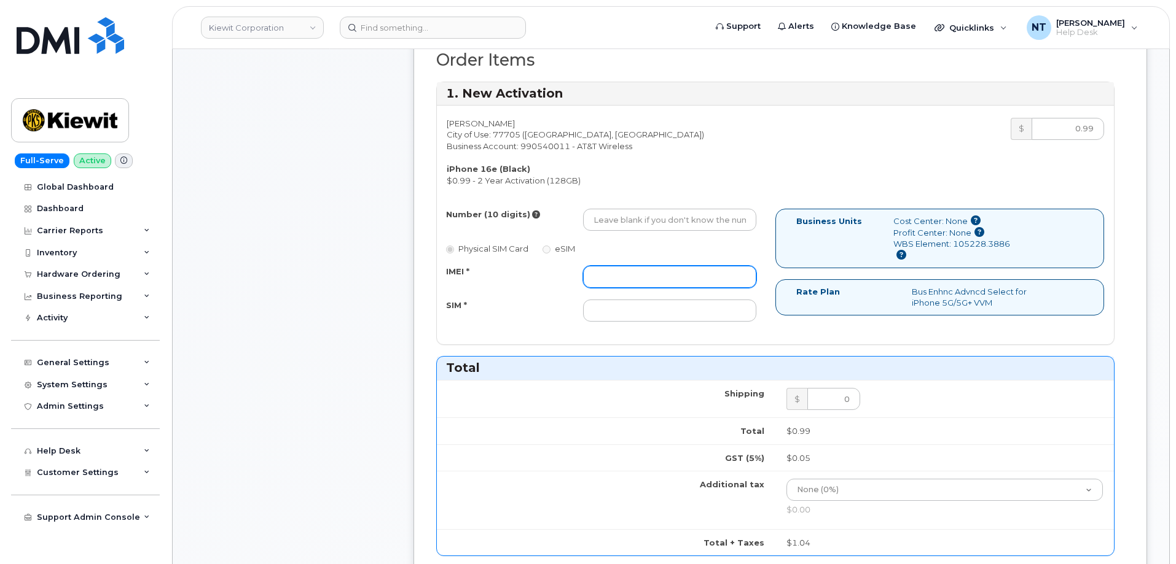
click at [649, 275] on input "IMEI *" at bounding box center [669, 277] width 173 height 22
paste input "357612111455581"
type input "357612111455581"
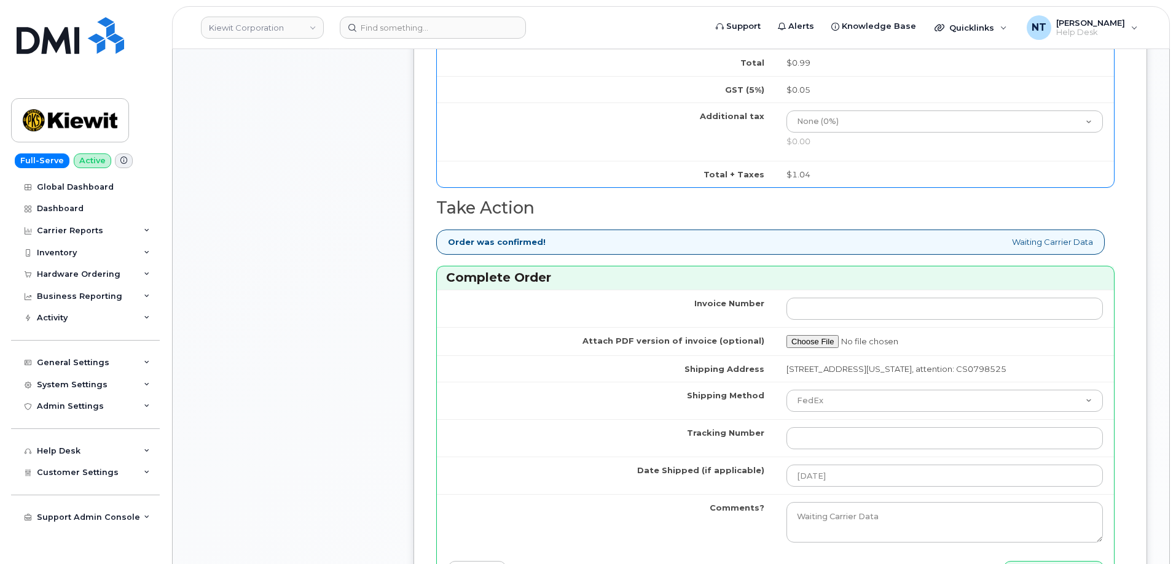
scroll to position [1044, 0]
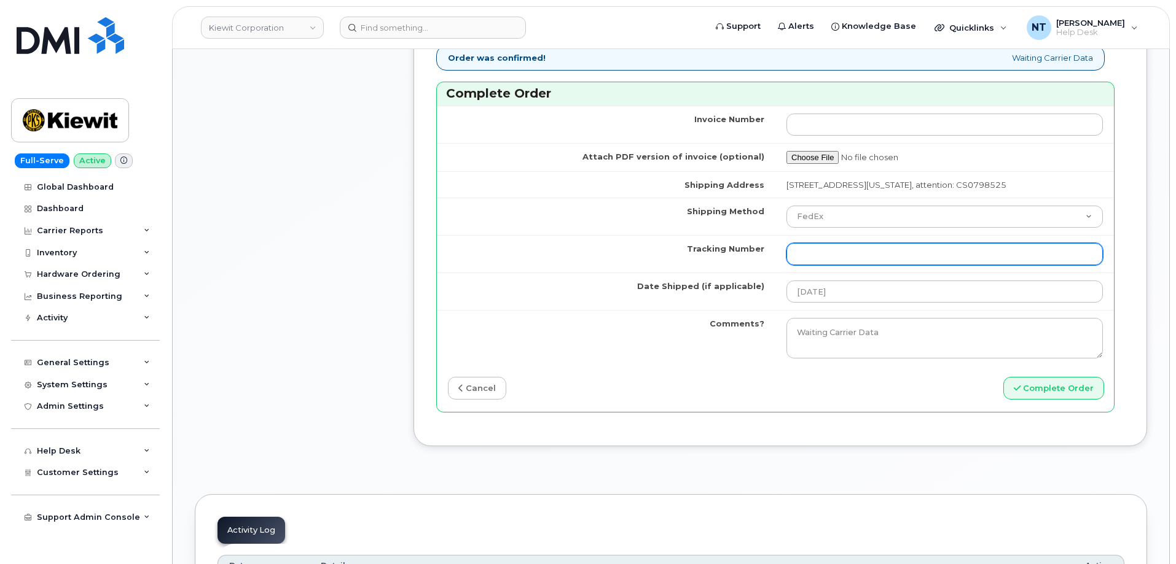
click at [819, 261] on input "Tracking Number" at bounding box center [944, 254] width 316 height 22
paste input "444401119741"
type input "444401119741"
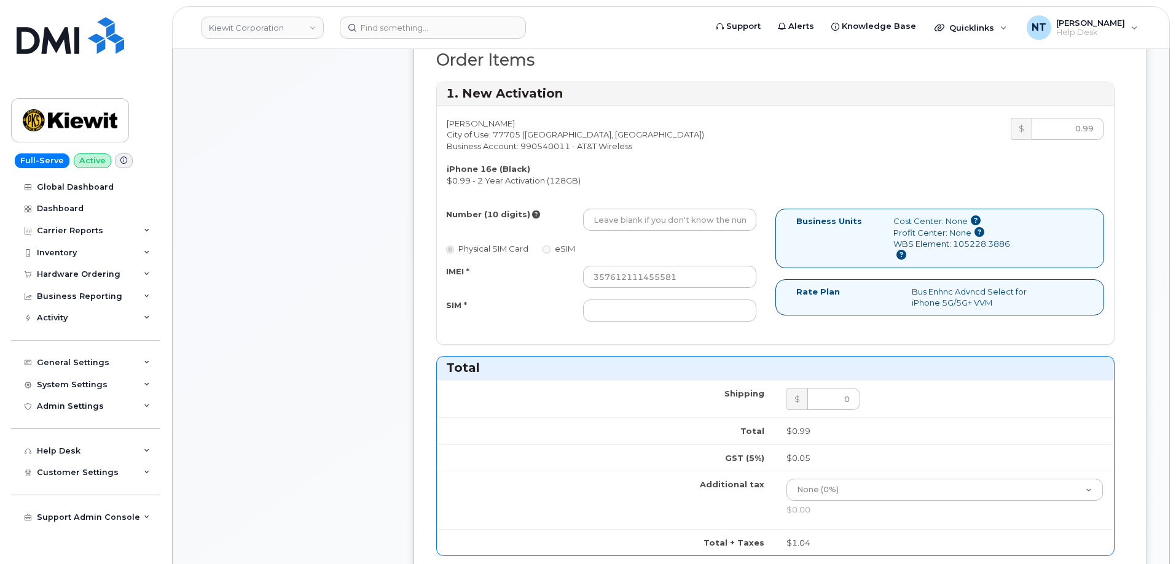
scroll to position [430, 0]
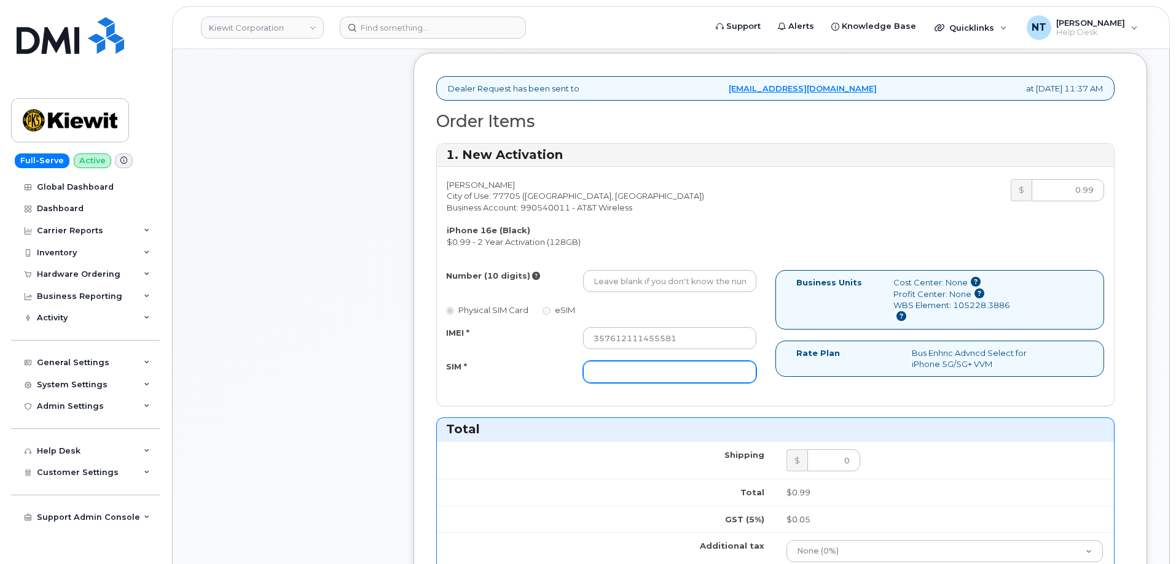
click at [636, 376] on input "SIM *" at bounding box center [669, 372] width 173 height 22
paste input "89043052010008889725002435557447"
type input "89043052010008889725002435557447"
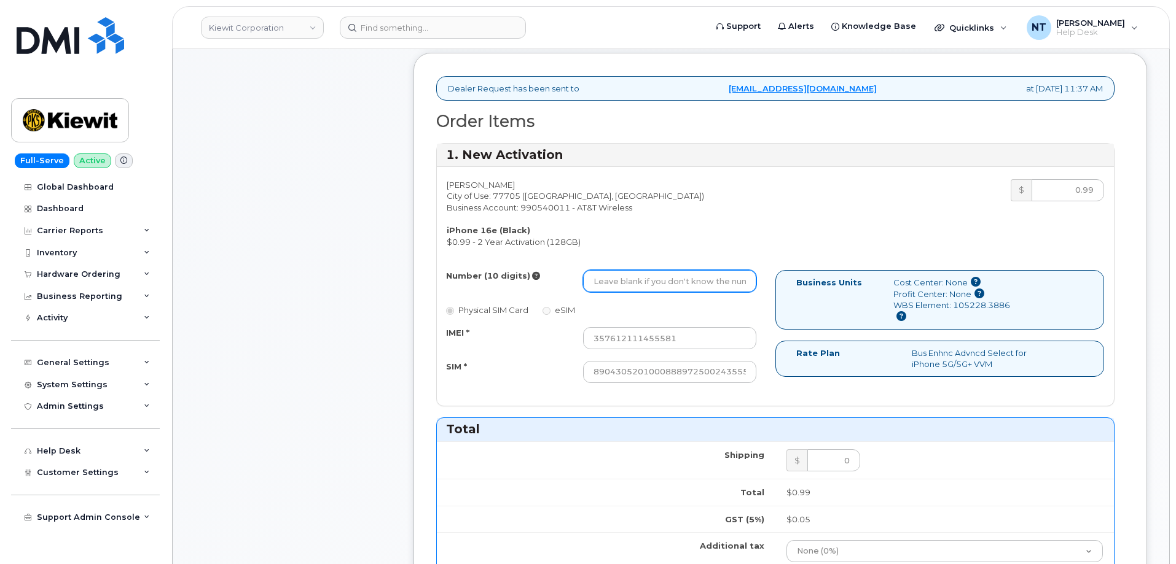
click at [631, 282] on input "Number (10 digits)" at bounding box center [669, 281] width 173 height 22
paste input "409-352-2815"
click at [633, 285] on input "409-352-2815" at bounding box center [669, 281] width 173 height 22
drag, startPoint x: 612, startPoint y: 284, endPoint x: 625, endPoint y: 288, distance: 14.0
click at [625, 288] on input "4093522815" at bounding box center [669, 281] width 173 height 22
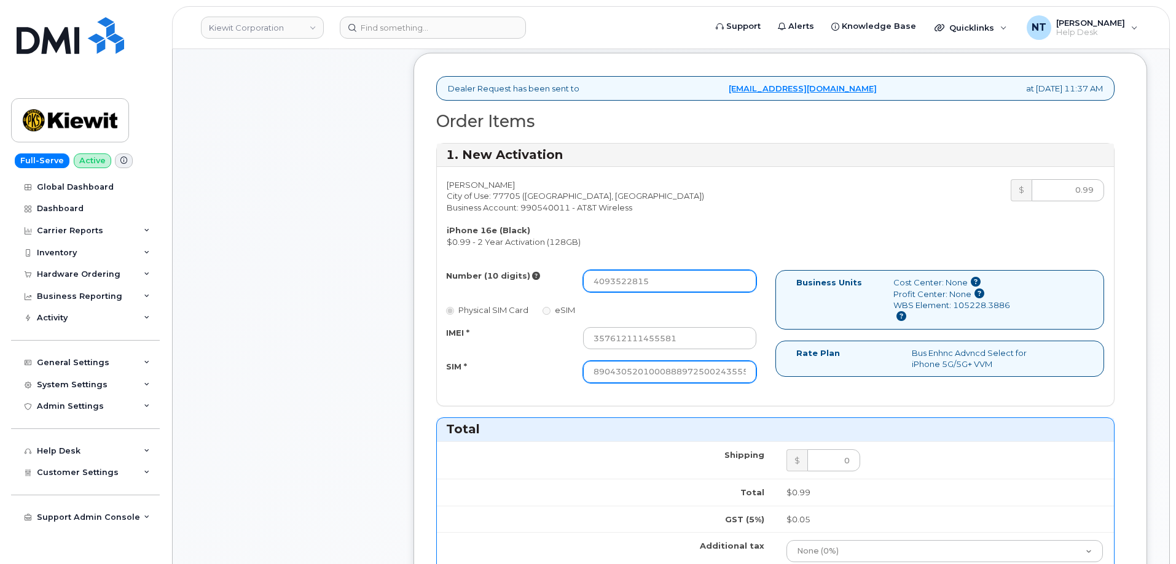
type input "4093522815"
drag, startPoint x: 695, startPoint y: 373, endPoint x: 813, endPoint y: 384, distance: 118.4
click at [813, 384] on div "Number (10 digits) 4093522815 Physical SIM Card eSIM IMEI * 357612111455581 SIM…" at bounding box center [775, 332] width 677 height 124
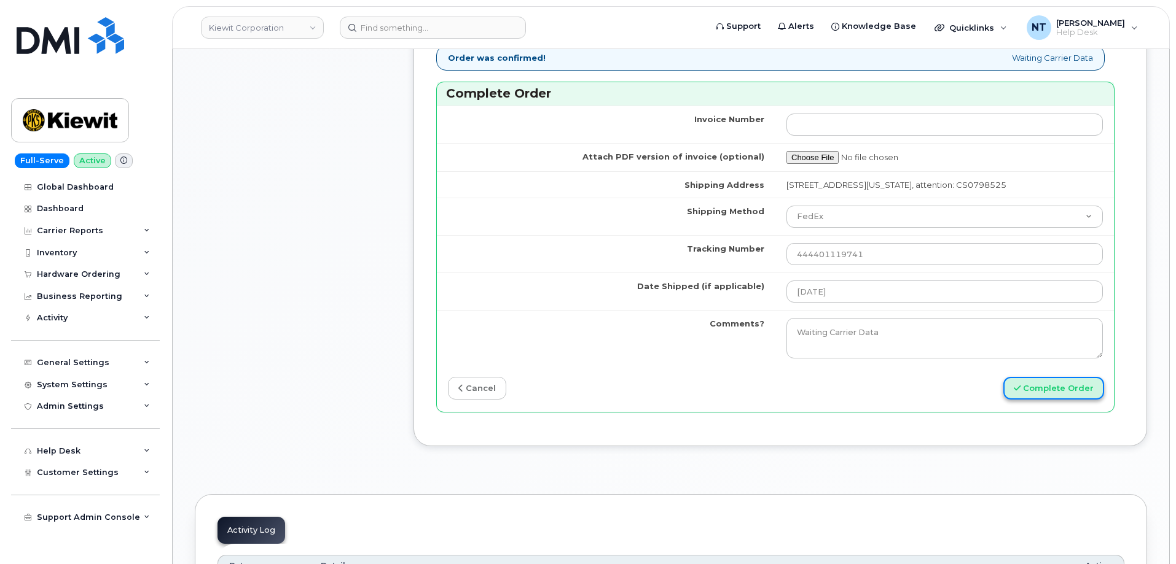
scroll to position [0, 0]
click at [1045, 398] on button "Complete Order" at bounding box center [1053, 388] width 101 height 23
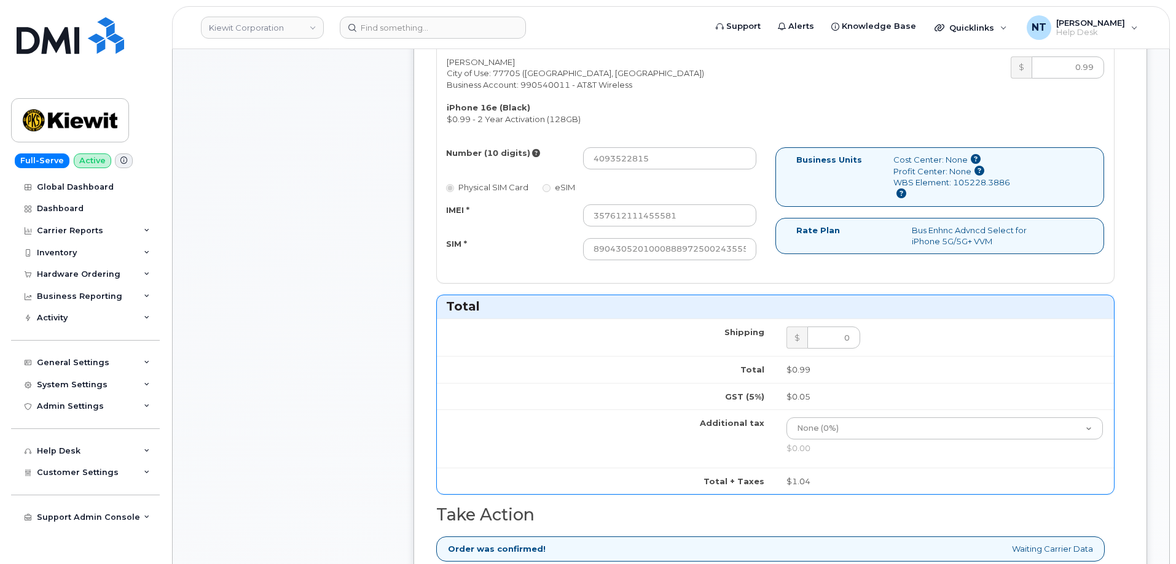
scroll to position [430, 0]
